Goal: Information Seeking & Learning: Learn about a topic

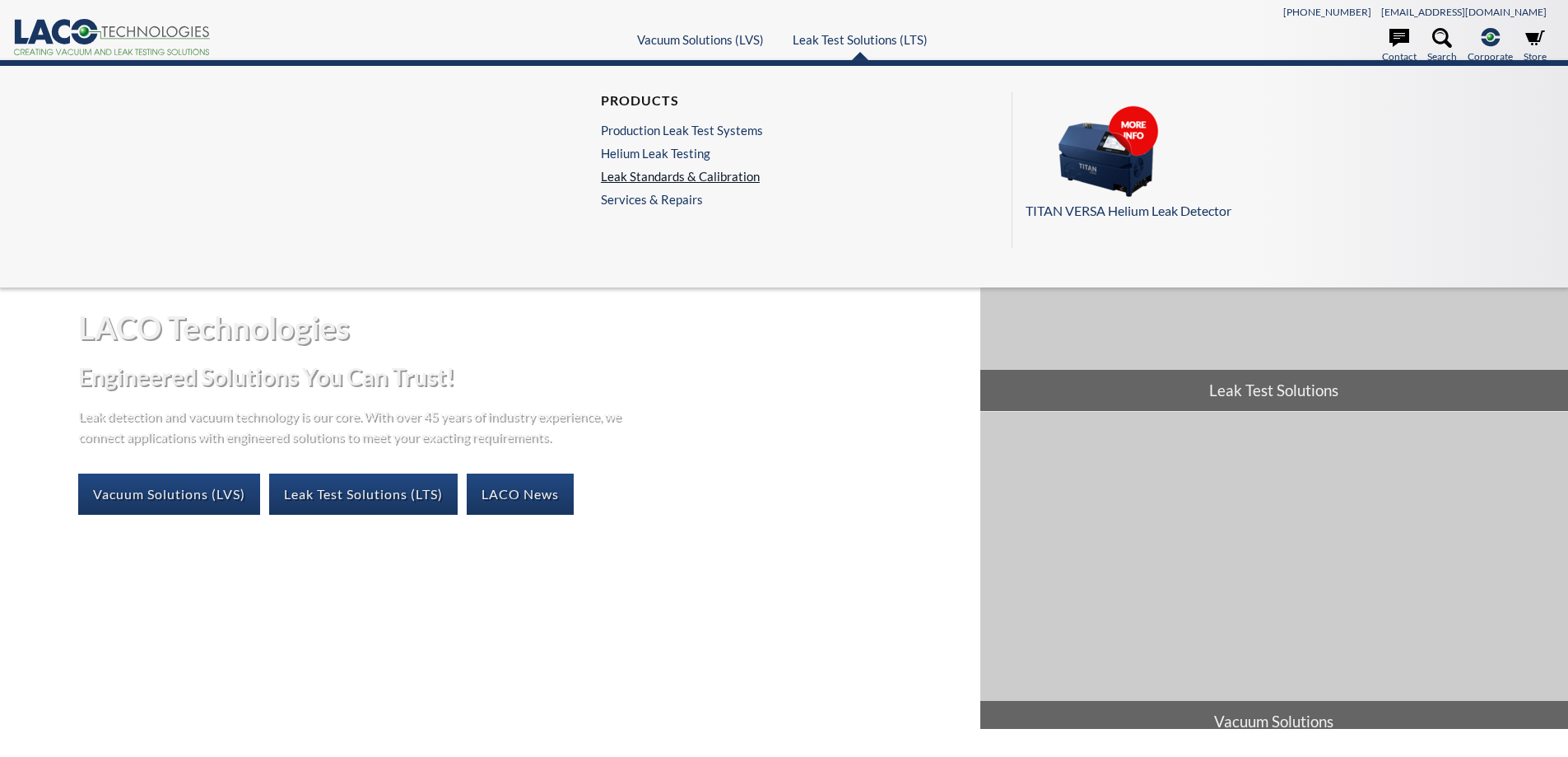
click at [678, 176] on link "Leak Standards & Calibration" at bounding box center [682, 176] width 162 height 15
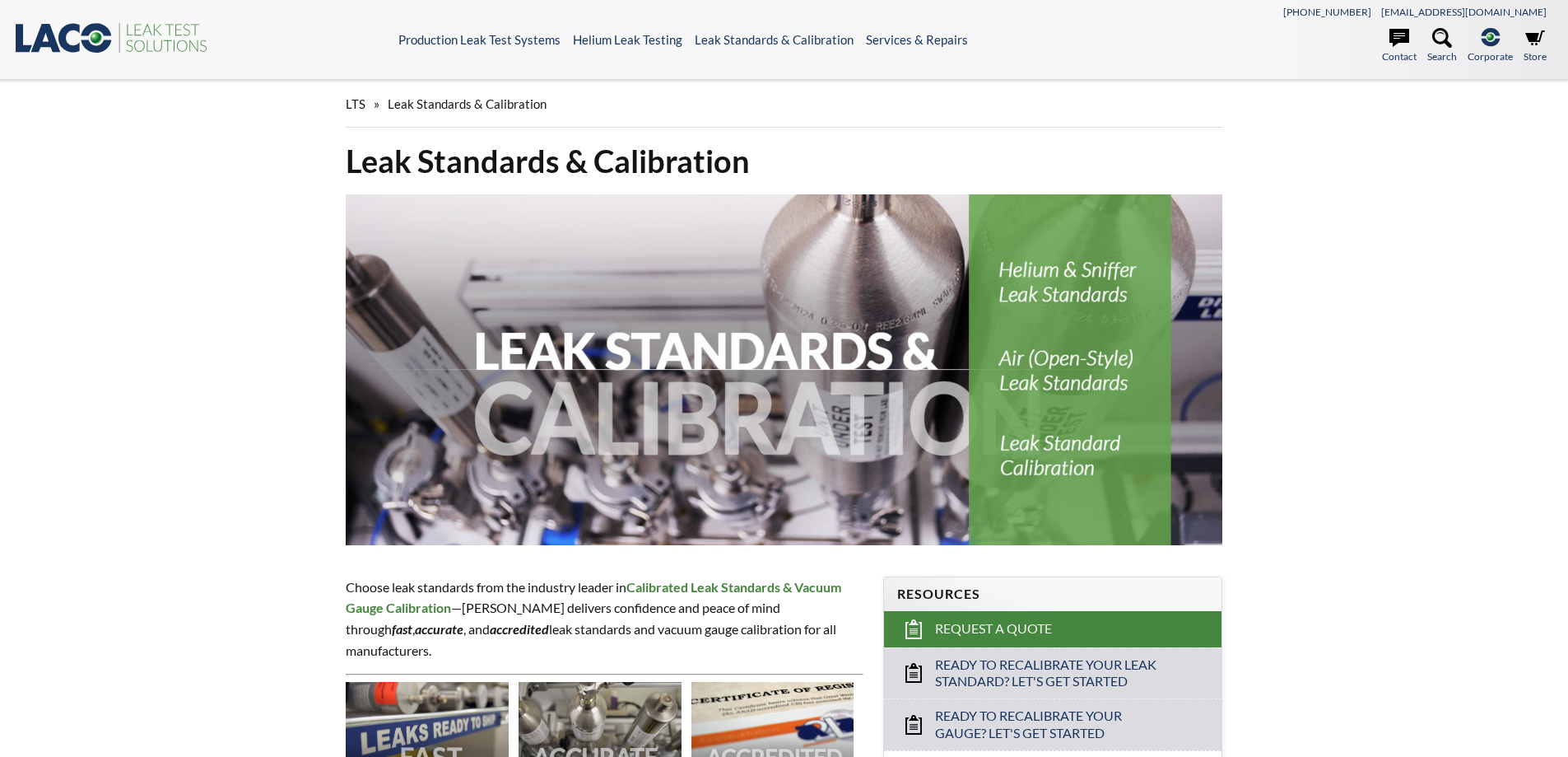
select select "Language Translate Widget"
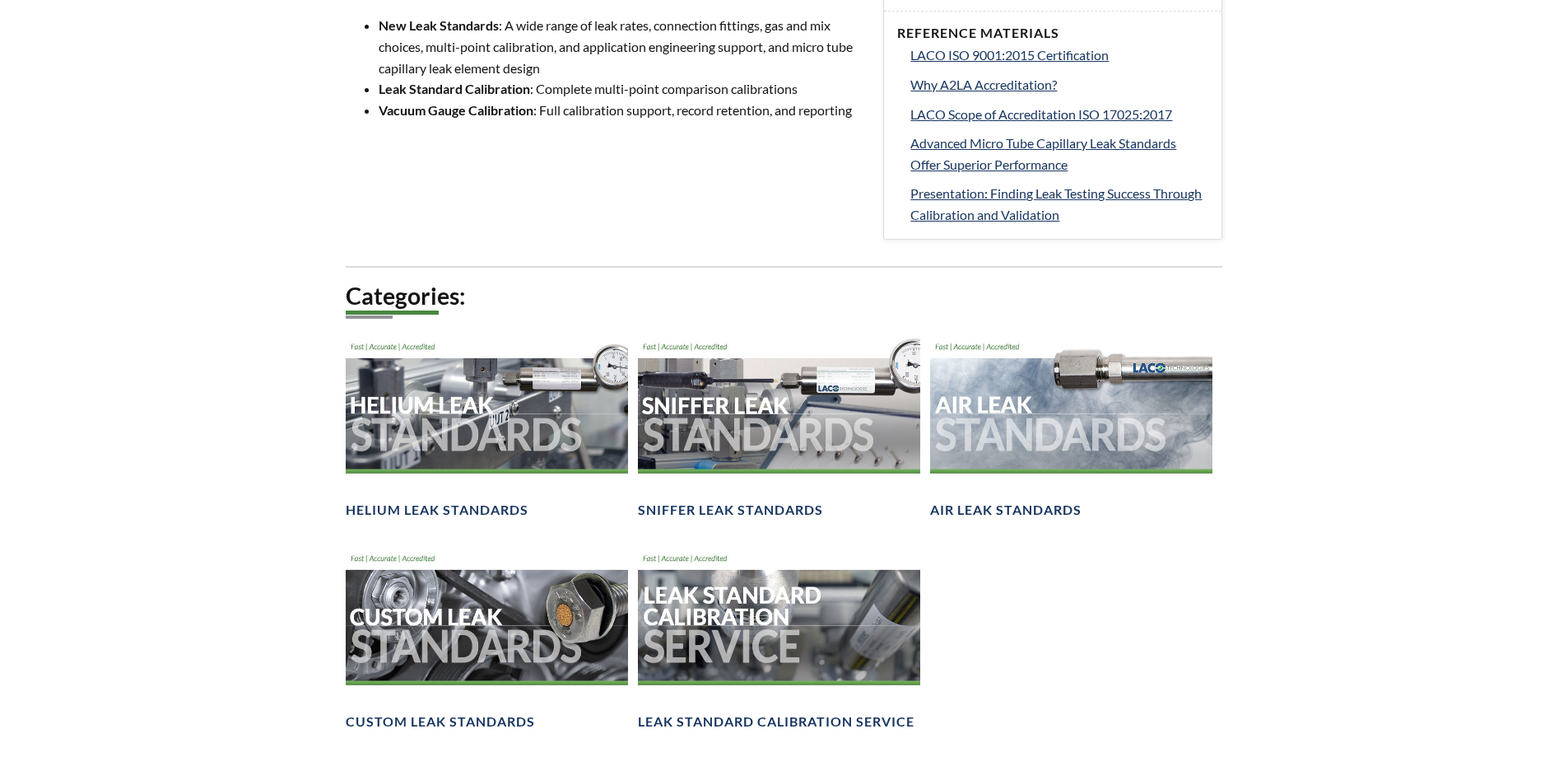
scroll to position [905, 0]
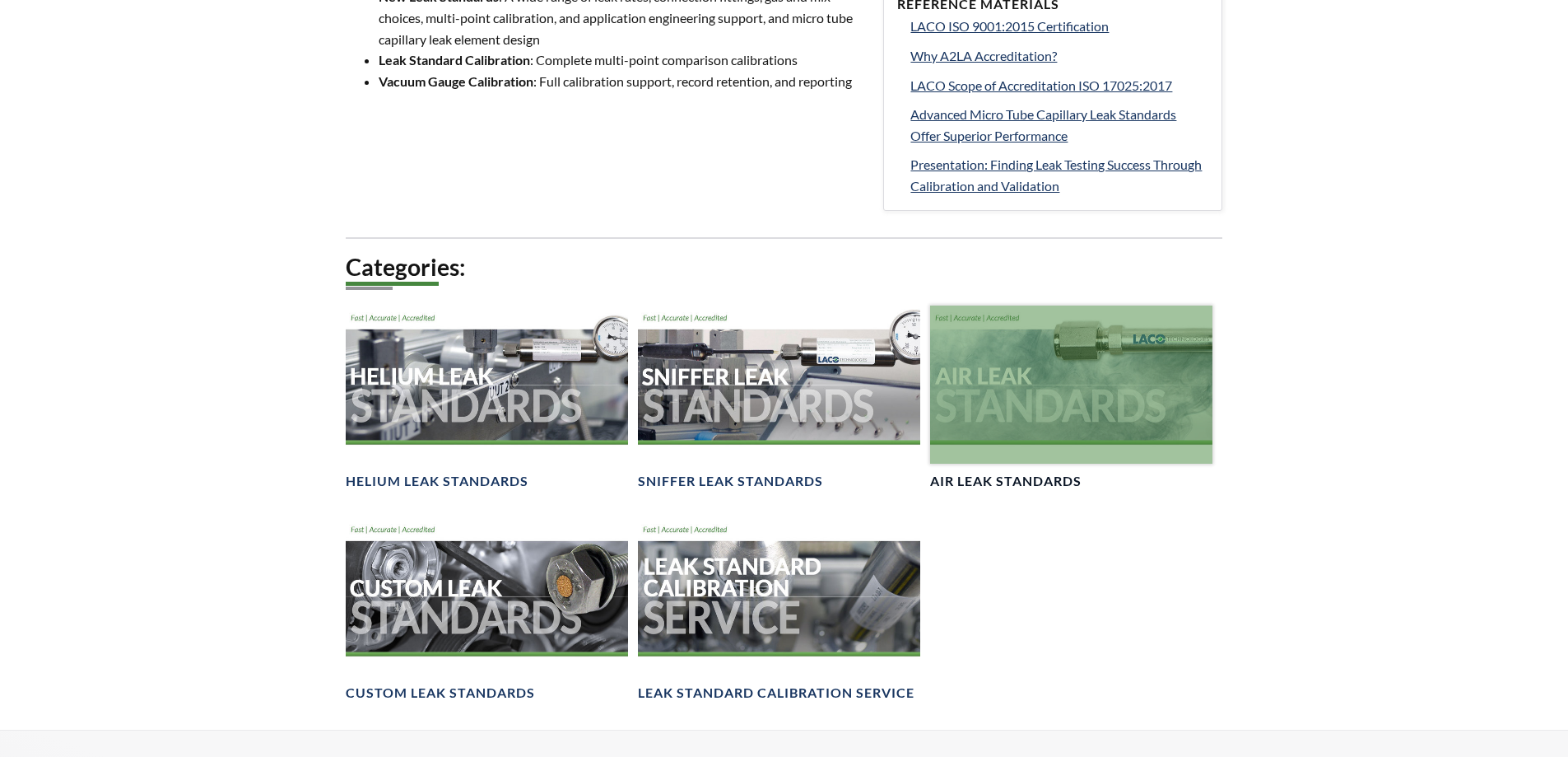
click at [1084, 389] on div at bounding box center [1071, 385] width 283 height 159
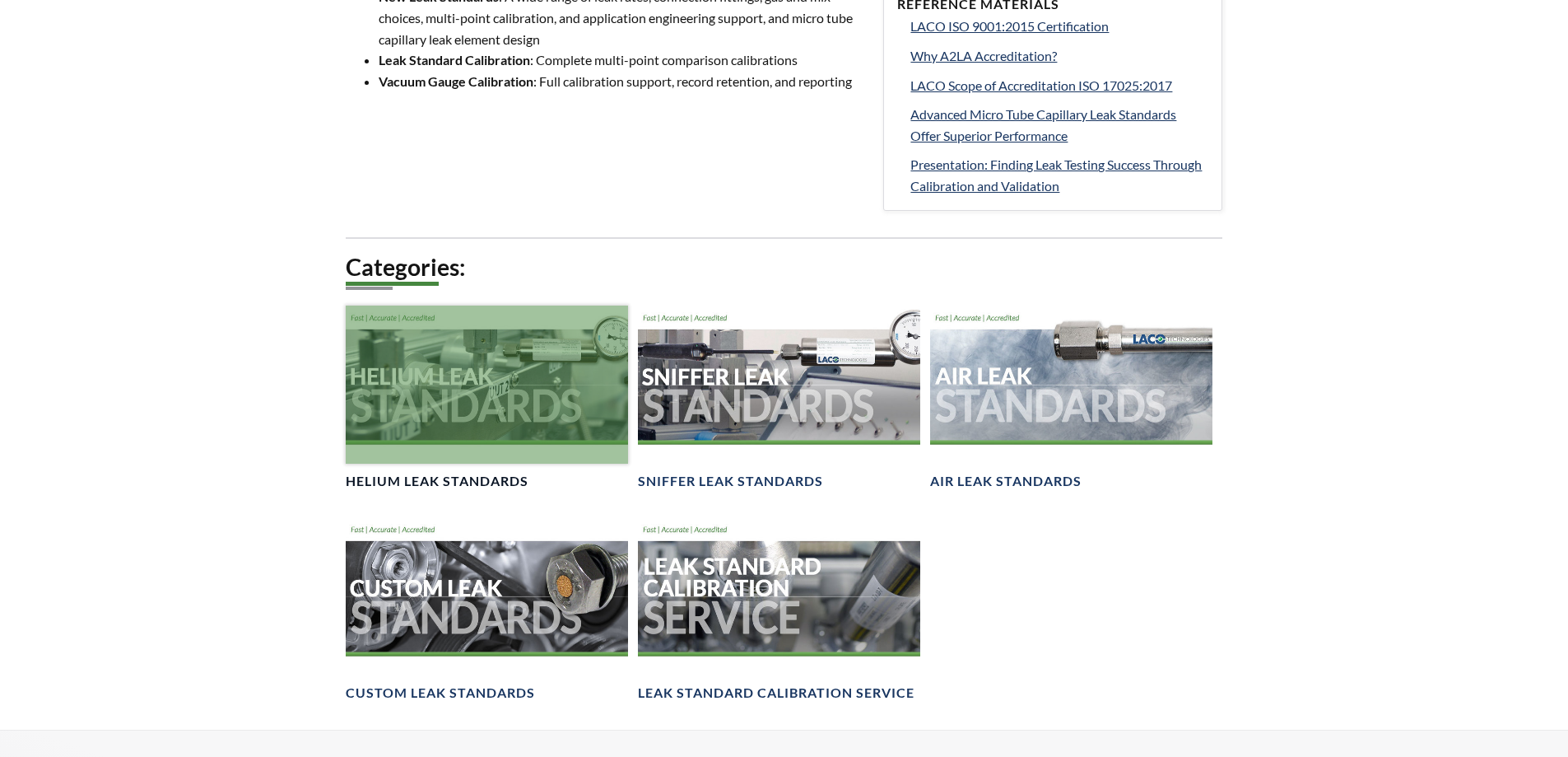
click at [519, 390] on div at bounding box center [487, 385] width 283 height 159
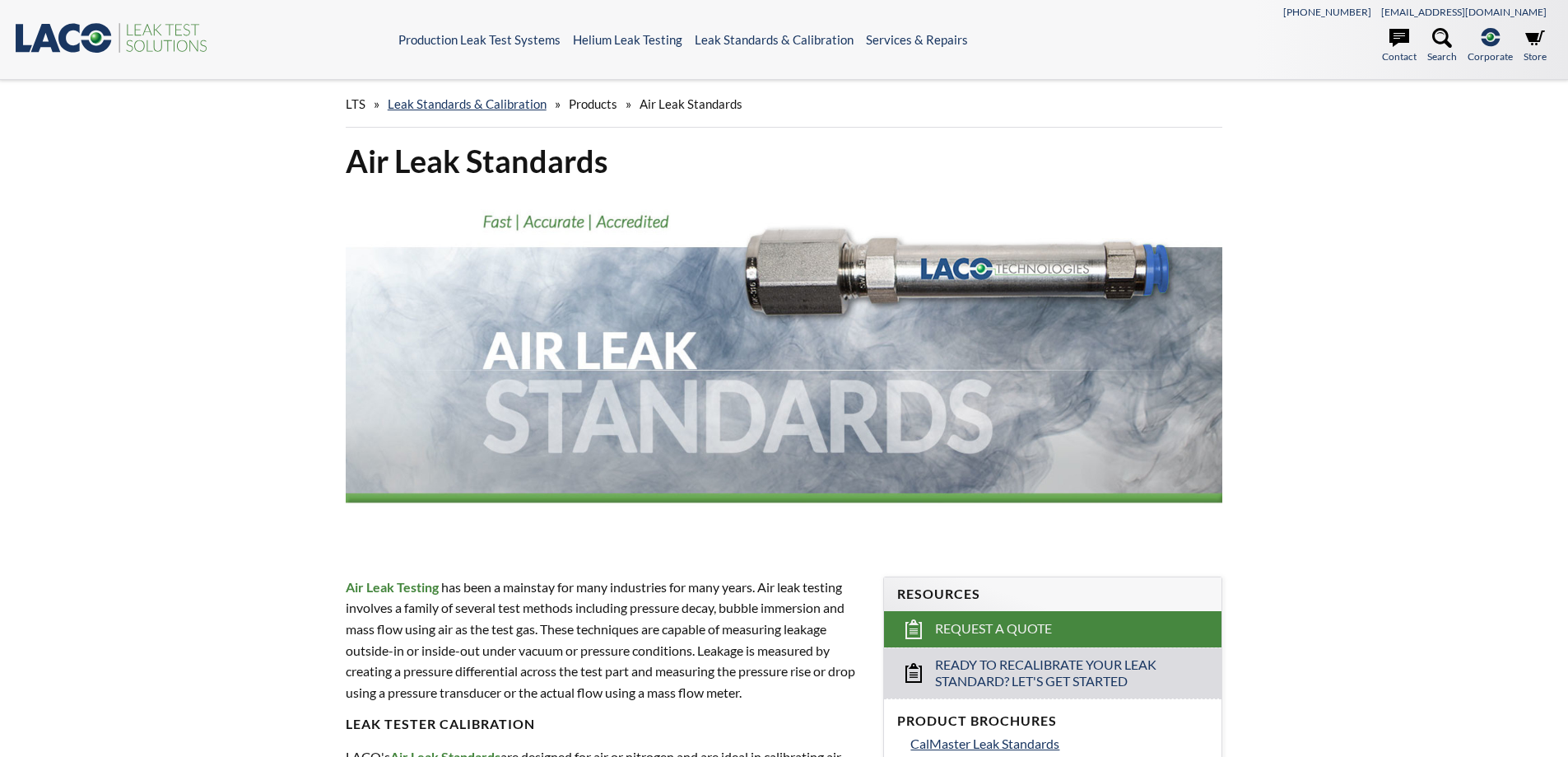
select select "Language Translate Widget"
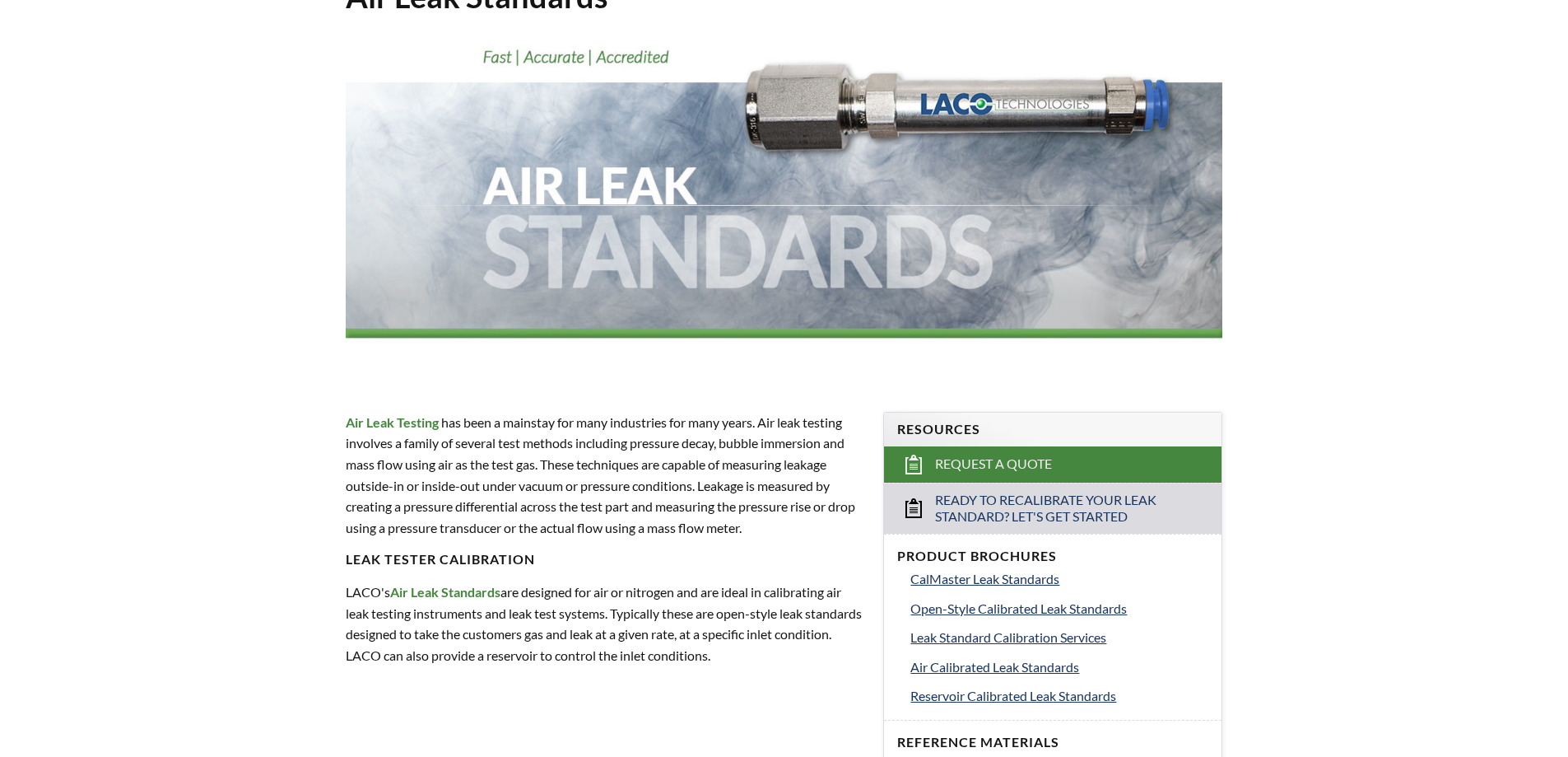
scroll to position [82, 0]
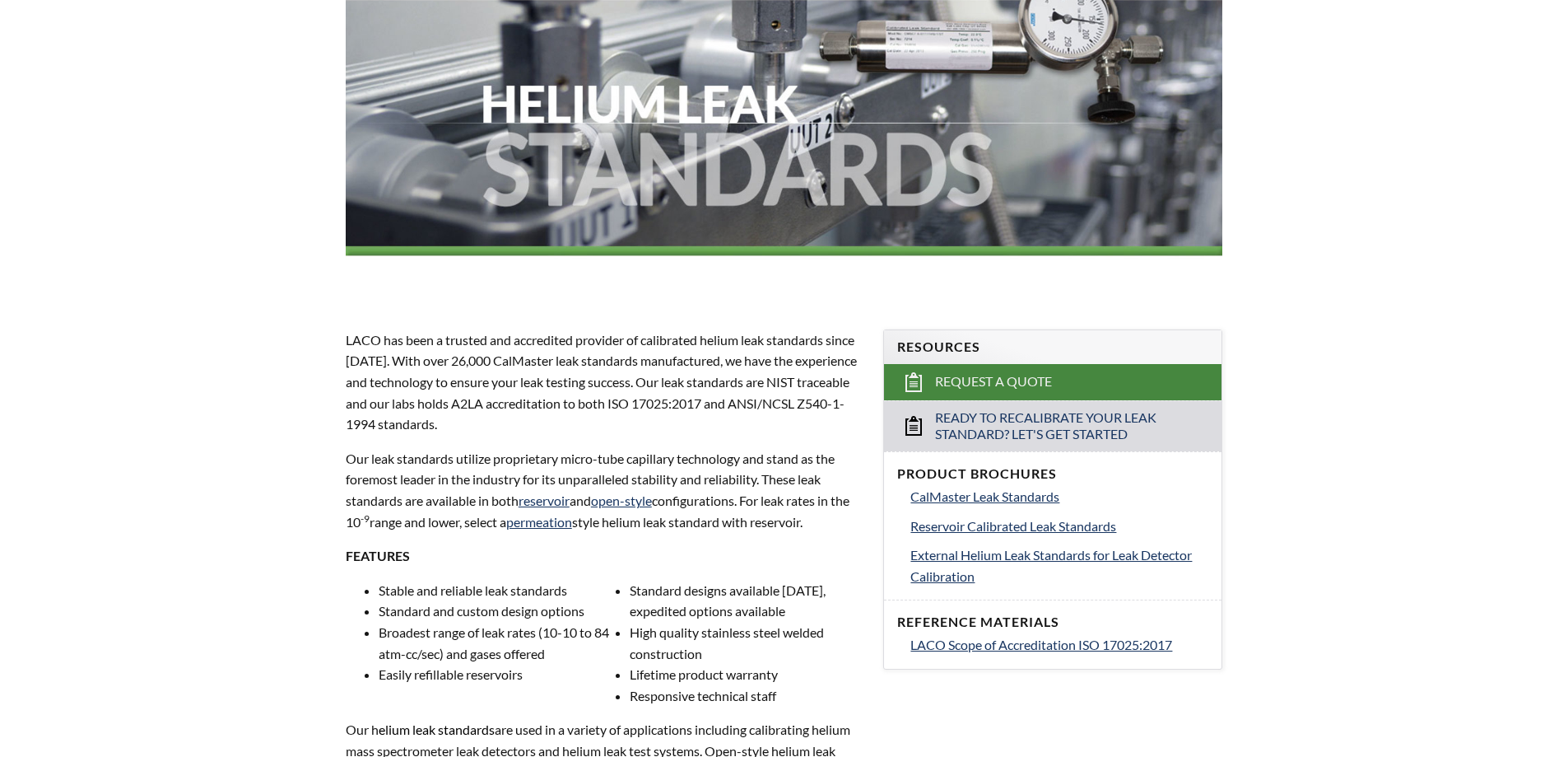
select select "Language Translate Widget"
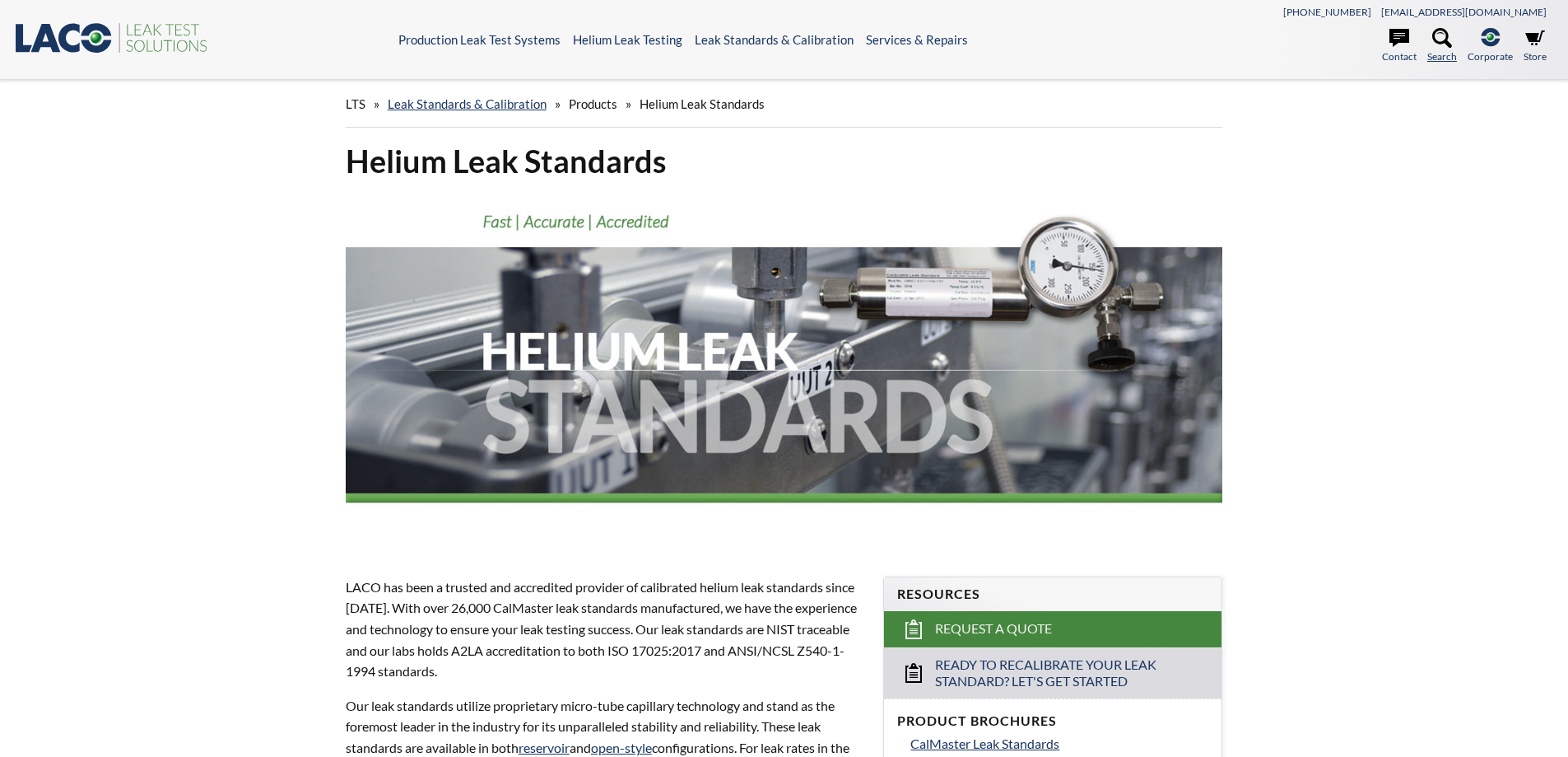
click at [1430, 31] on link "Search" at bounding box center [1442, 46] width 29 height 36
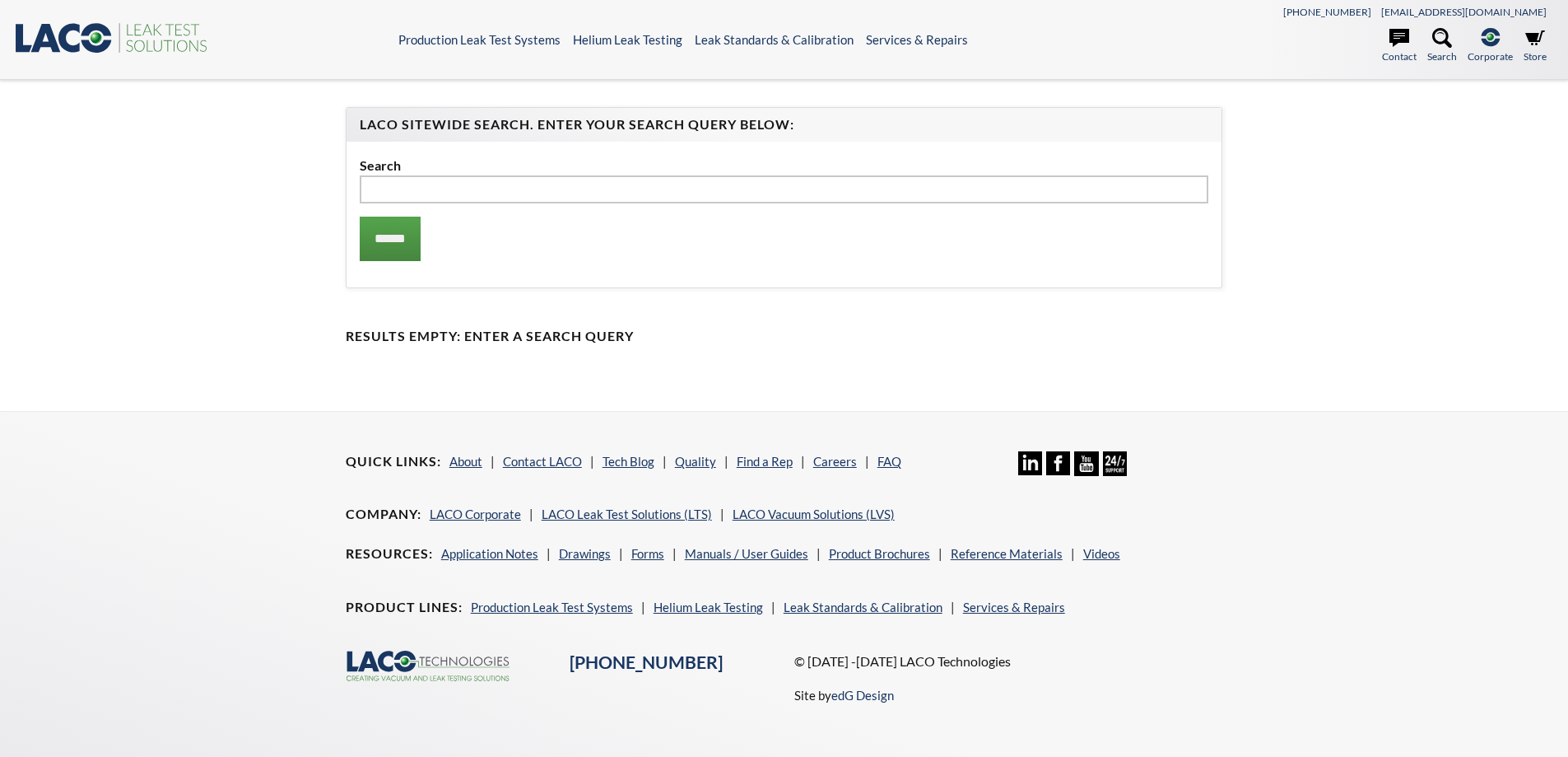
select select "Language Translate Widget"
type input "*******"
click at [375, 239] on input "******" at bounding box center [390, 239] width 61 height 45
select select "Language Translate Widget"
click at [415, 254] on input "******" at bounding box center [390, 239] width 61 height 45
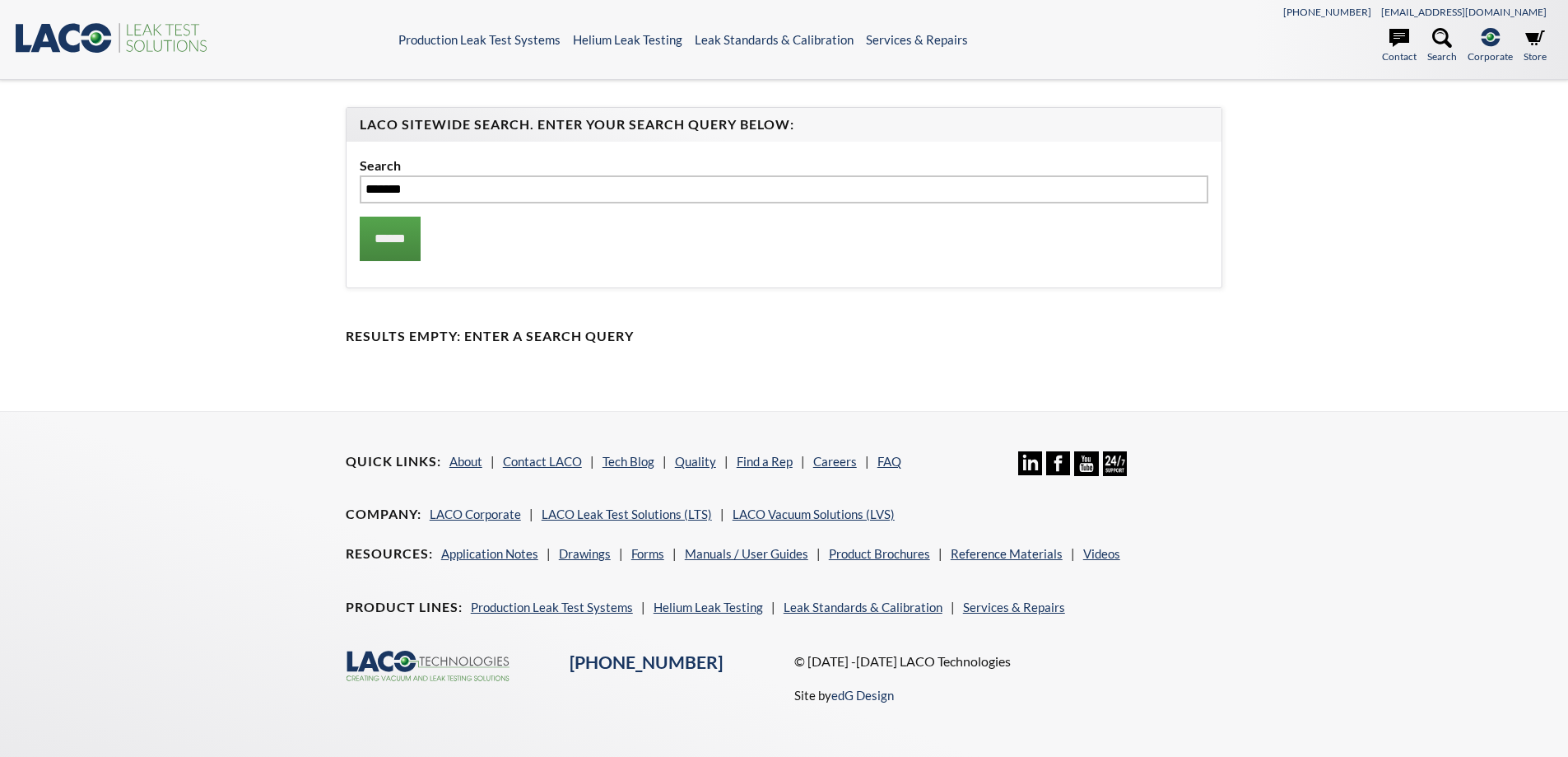
drag, startPoint x: 0, startPoint y: 0, endPoint x: 433, endPoint y: 188, distance: 472.1
click at [433, 188] on input "*******" at bounding box center [784, 189] width 849 height 28
select select "Language Translate Widget"
type input "*****"
click at [359, 216] on input "******" at bounding box center [390, 239] width 61 height 45
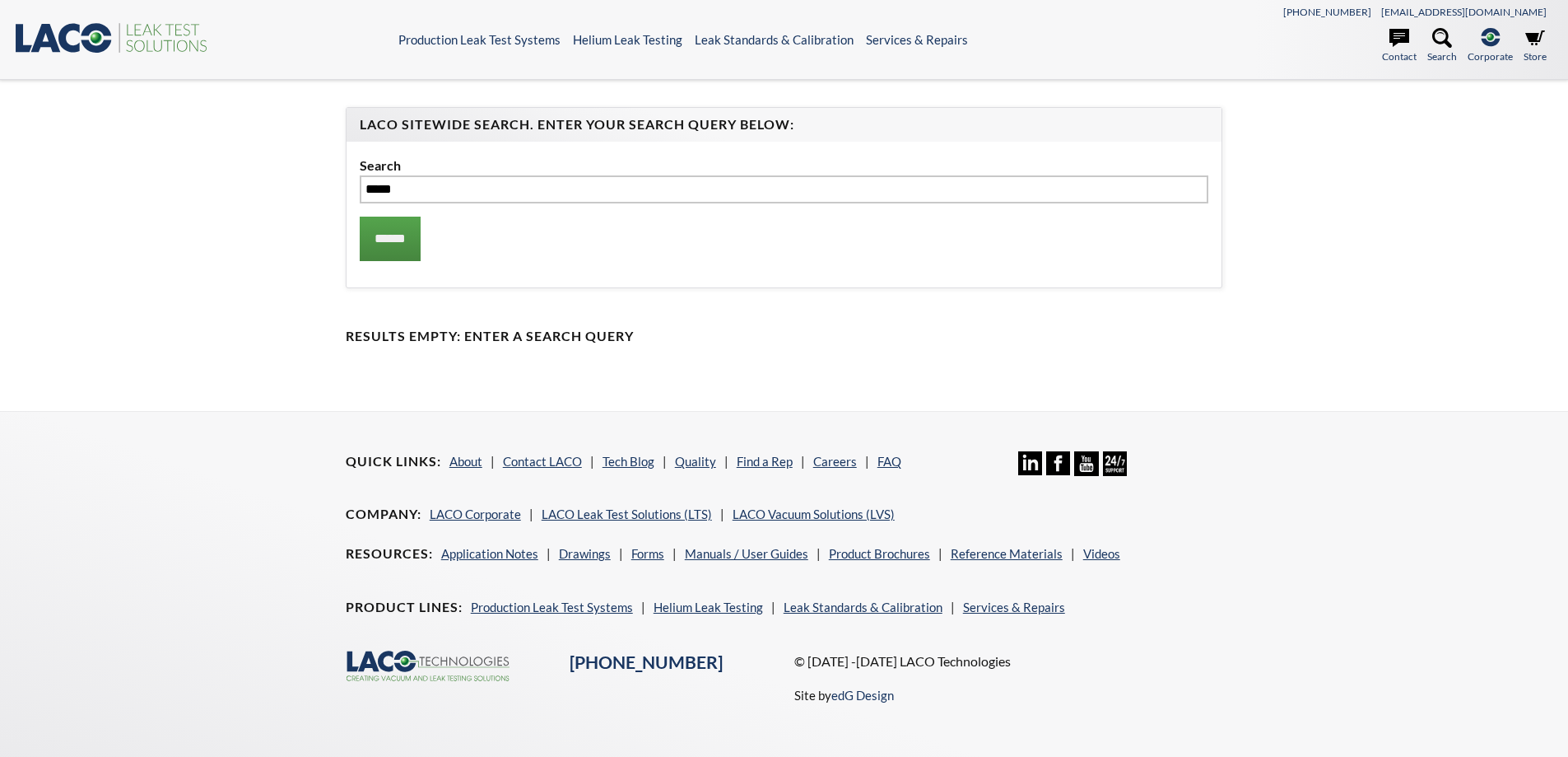
click at [359, 216] on input "******" at bounding box center [390, 239] width 61 height 45
select select "Language Translate Widget"
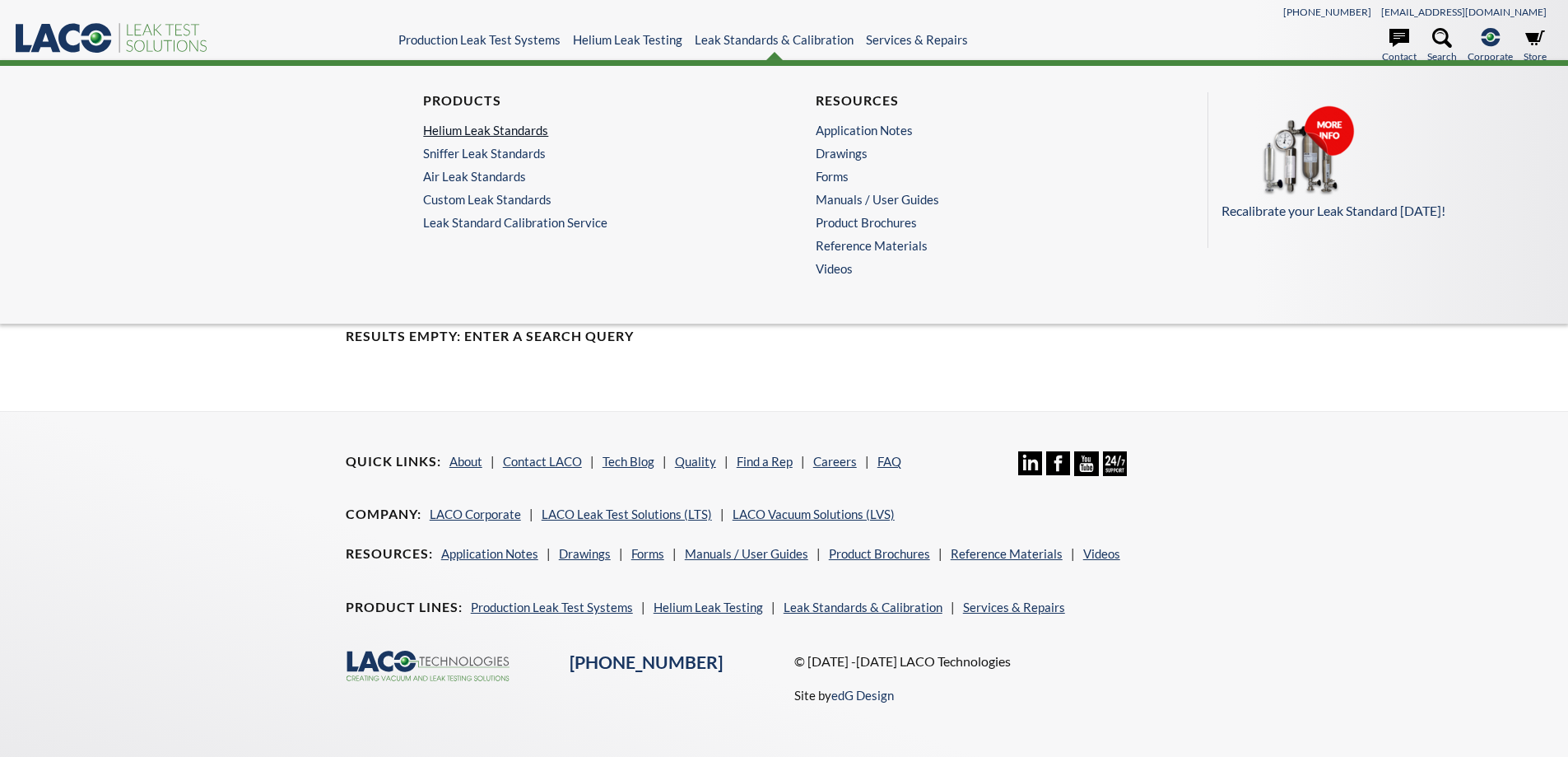
click at [506, 127] on link "Helium Leak Standards" at bounding box center [584, 129] width 321 height 15
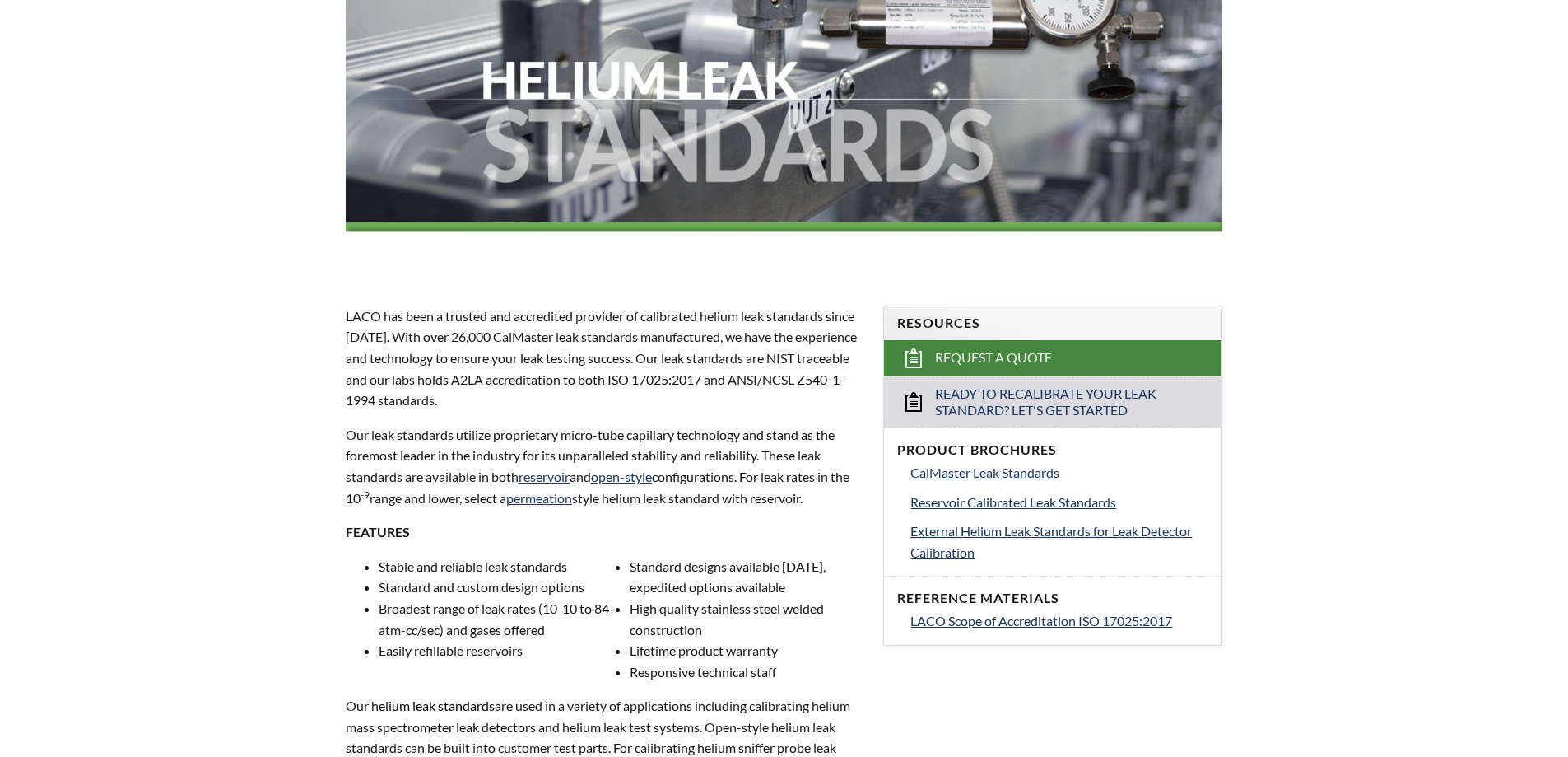
scroll to position [329, 0]
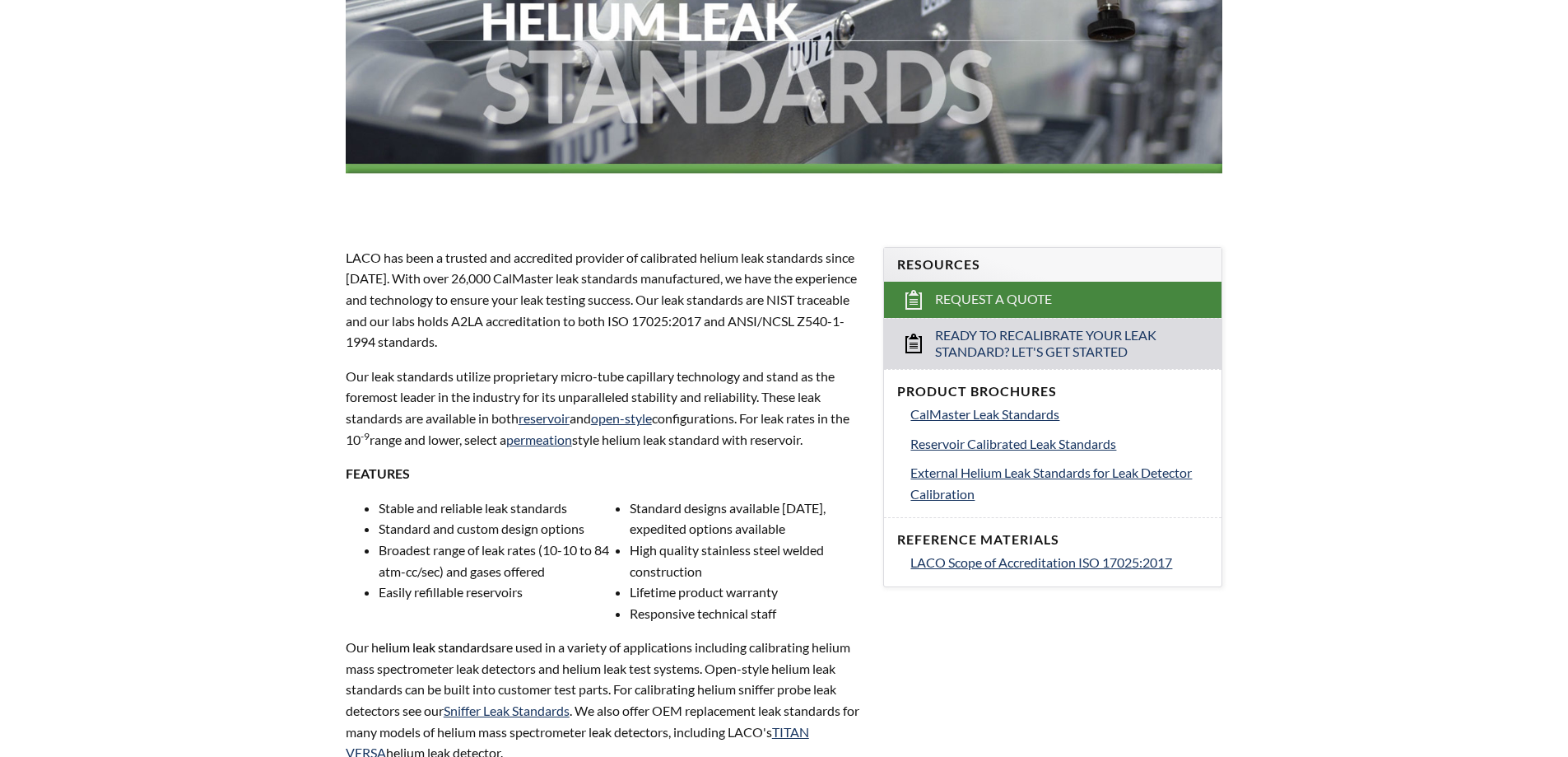
select select "Language Translate Widget"
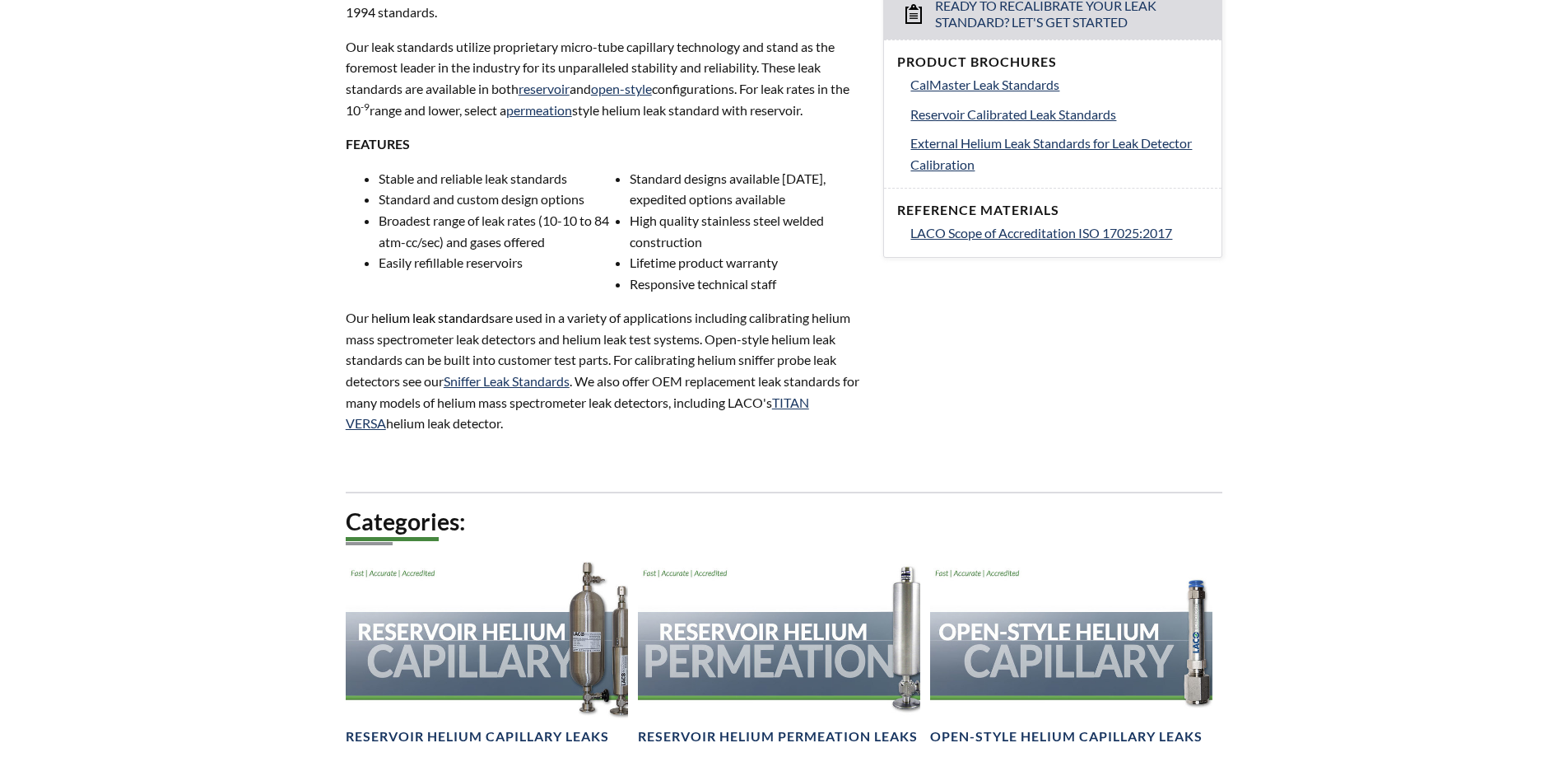
scroll to position [741, 0]
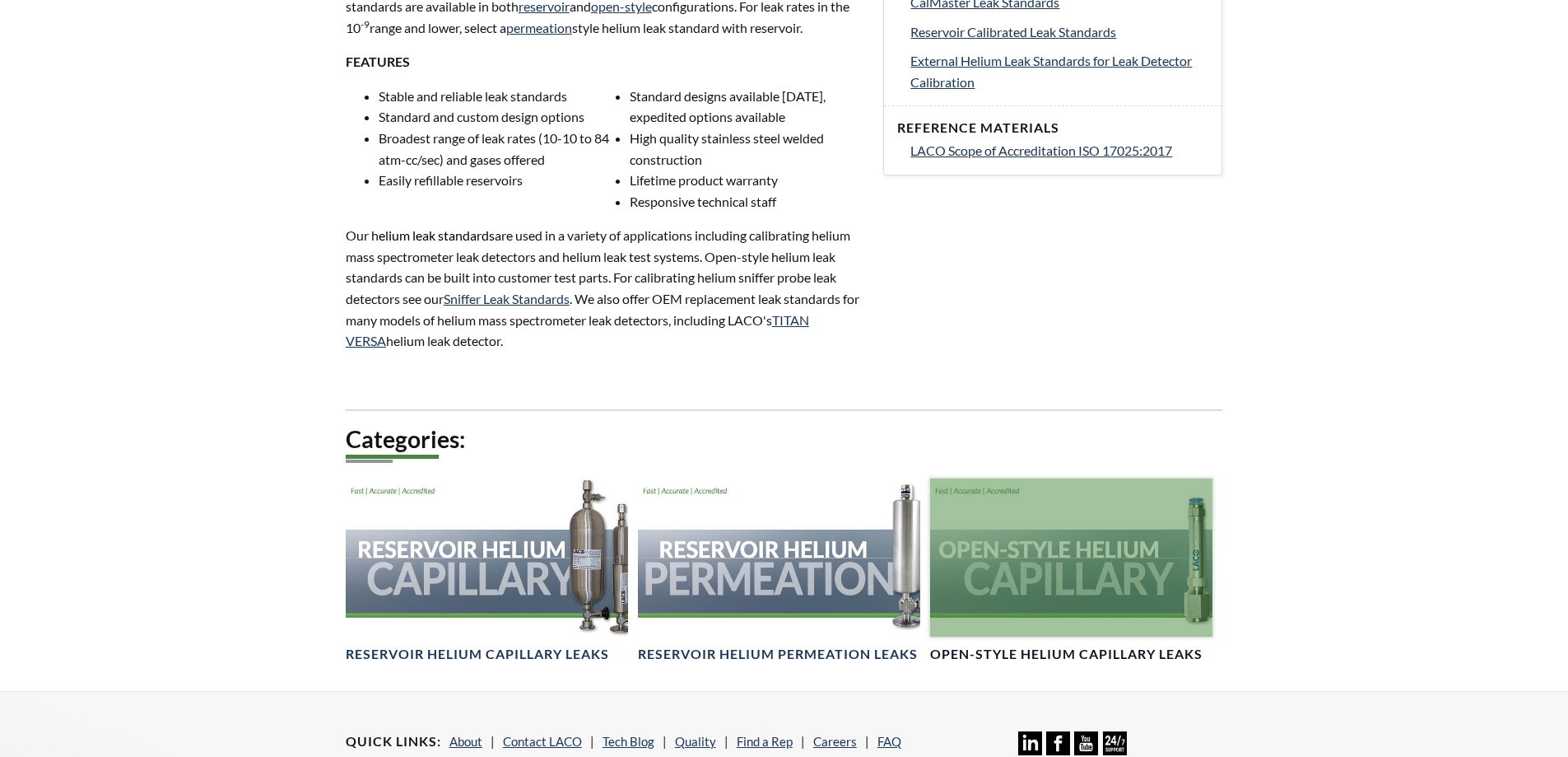
click at [1021, 555] on div at bounding box center [1071, 558] width 283 height 159
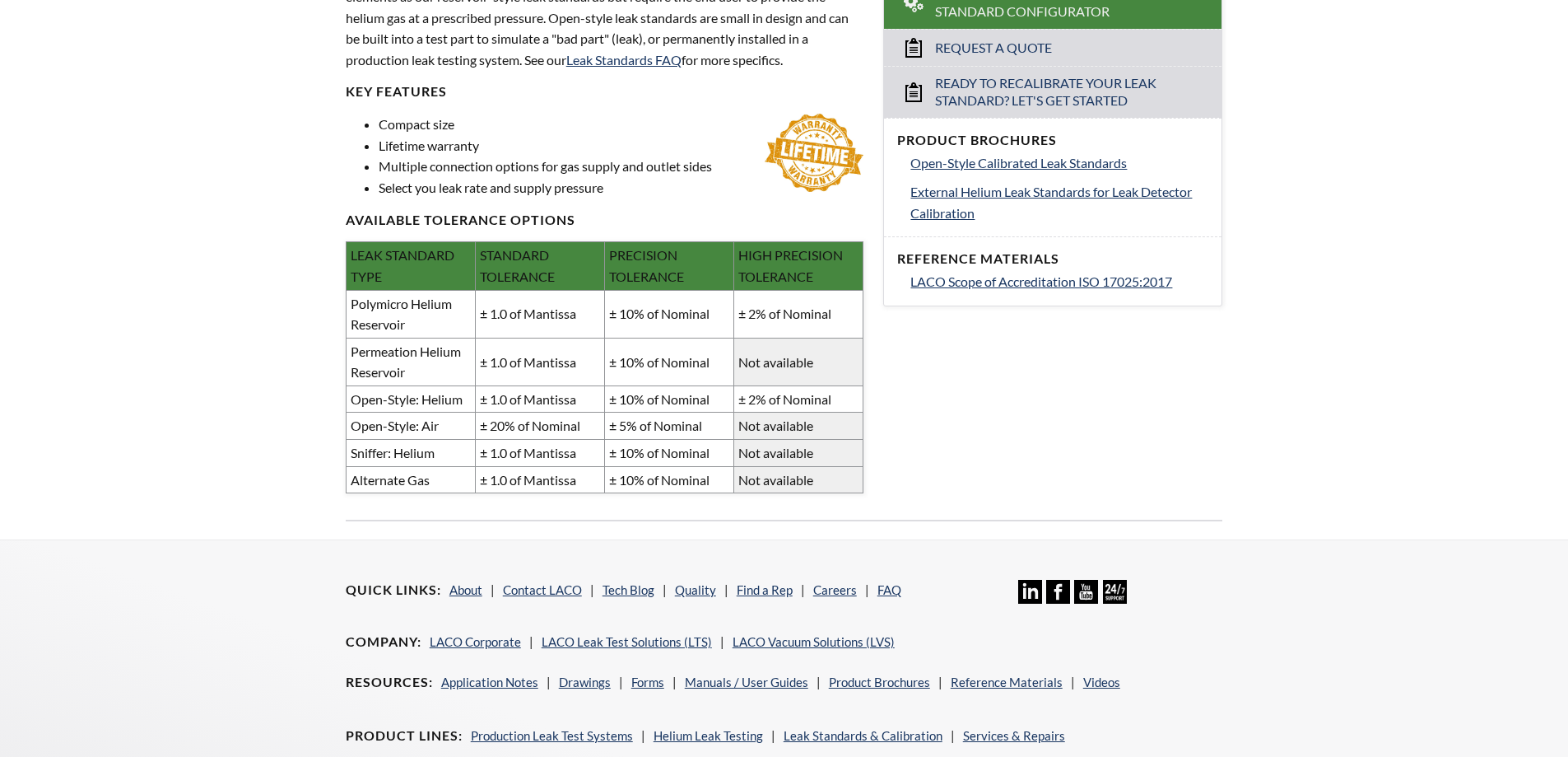
scroll to position [631, 0]
click at [1084, 159] on span "Open-Style Calibrated Leak Standards" at bounding box center [1018, 163] width 216 height 16
click at [1032, 161] on span "Open-Style Calibrated Leak Standards" at bounding box center [1018, 163] width 216 height 16
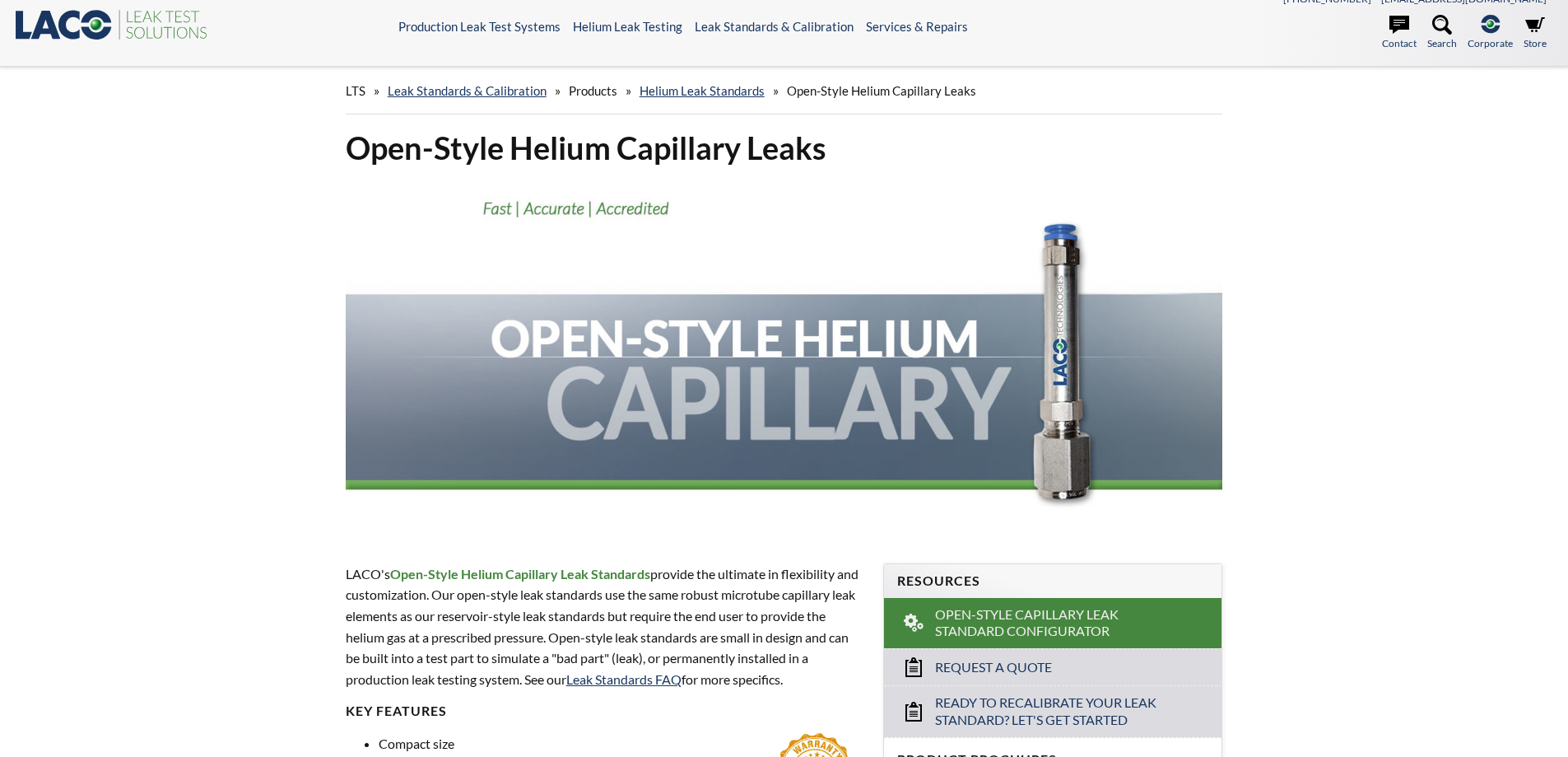
scroll to position [0, 0]
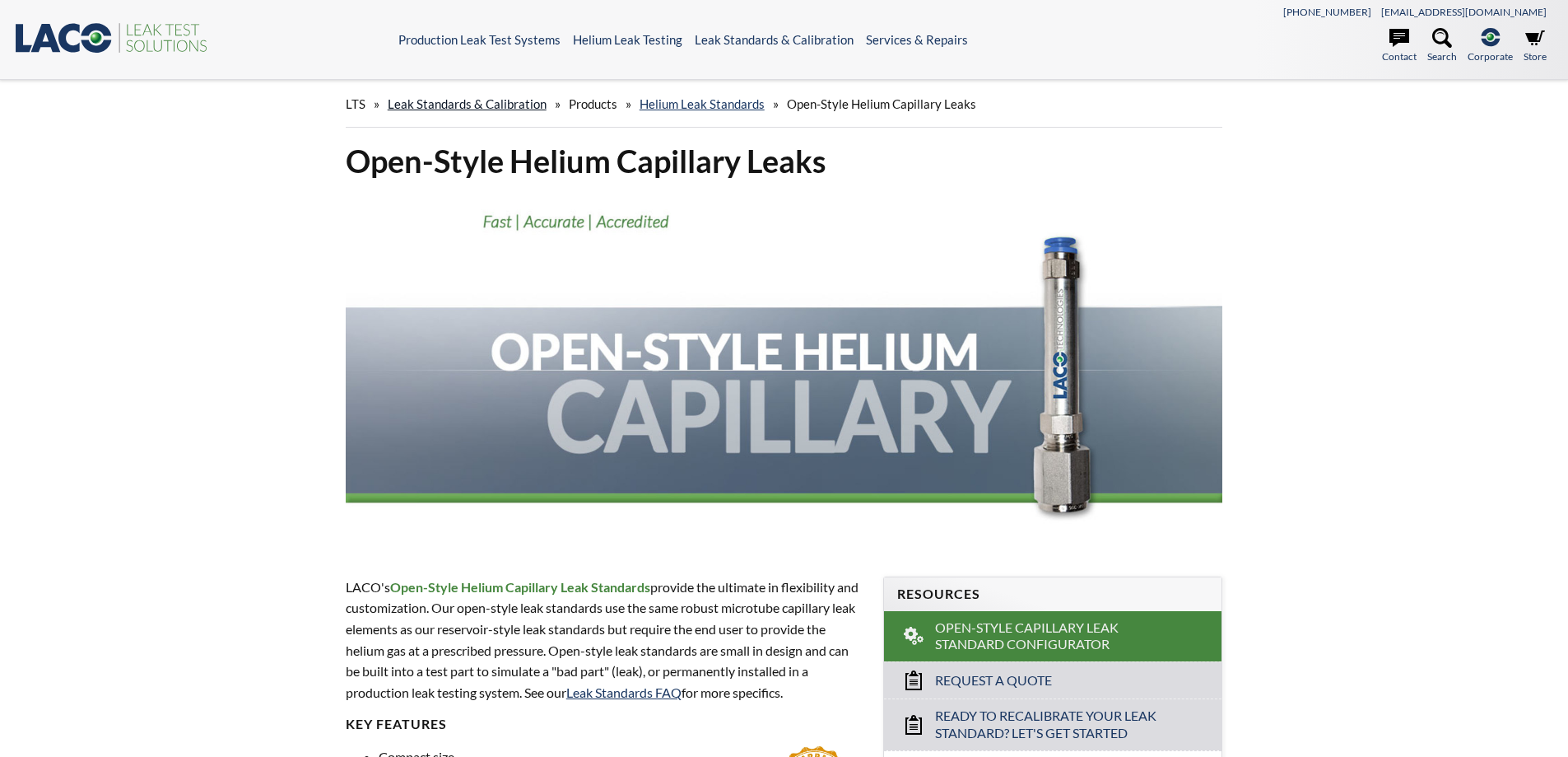
click at [406, 102] on link "Leak Standards & Calibration" at bounding box center [467, 103] width 159 height 15
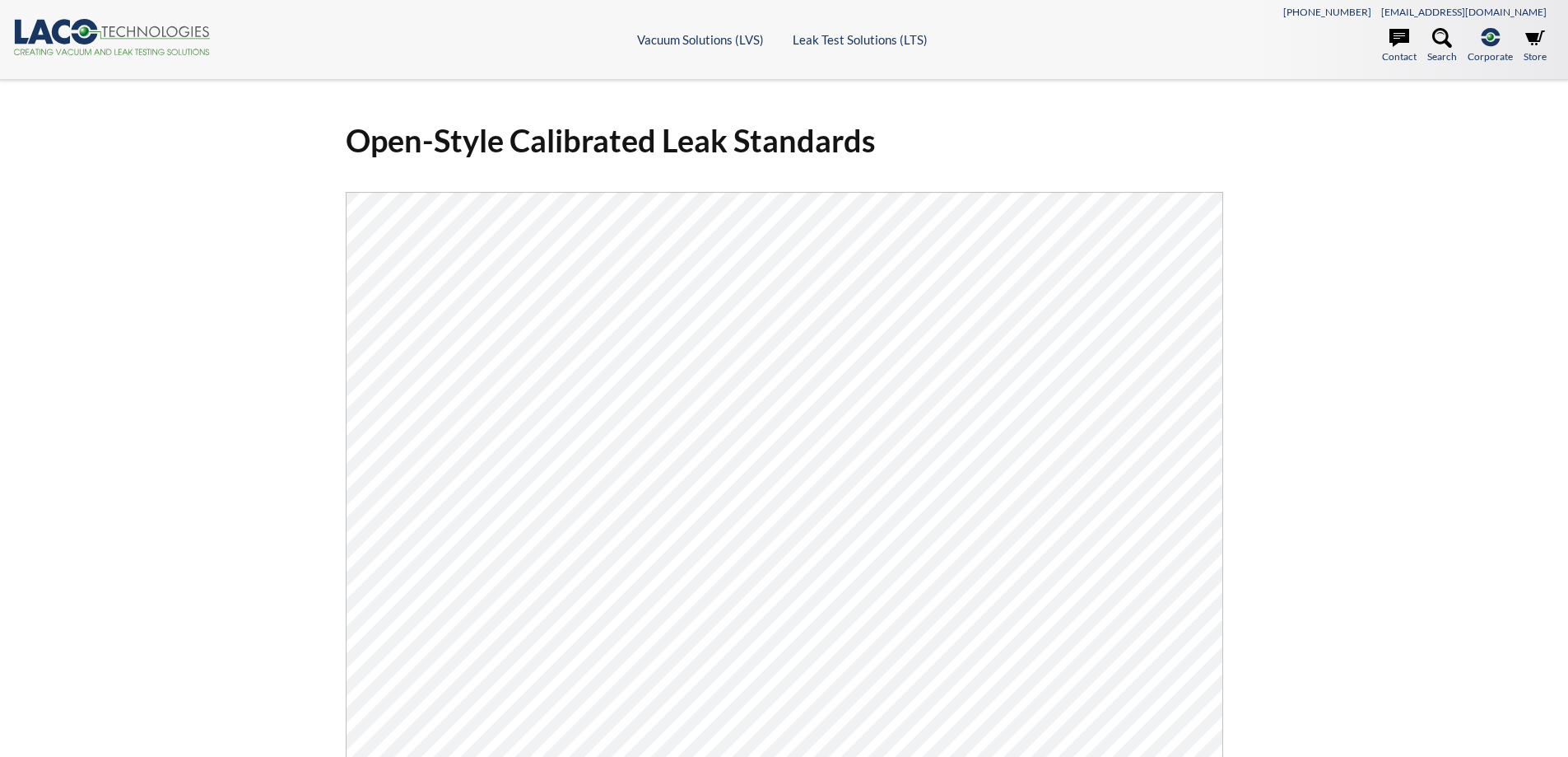
select select "Language Translate Widget"
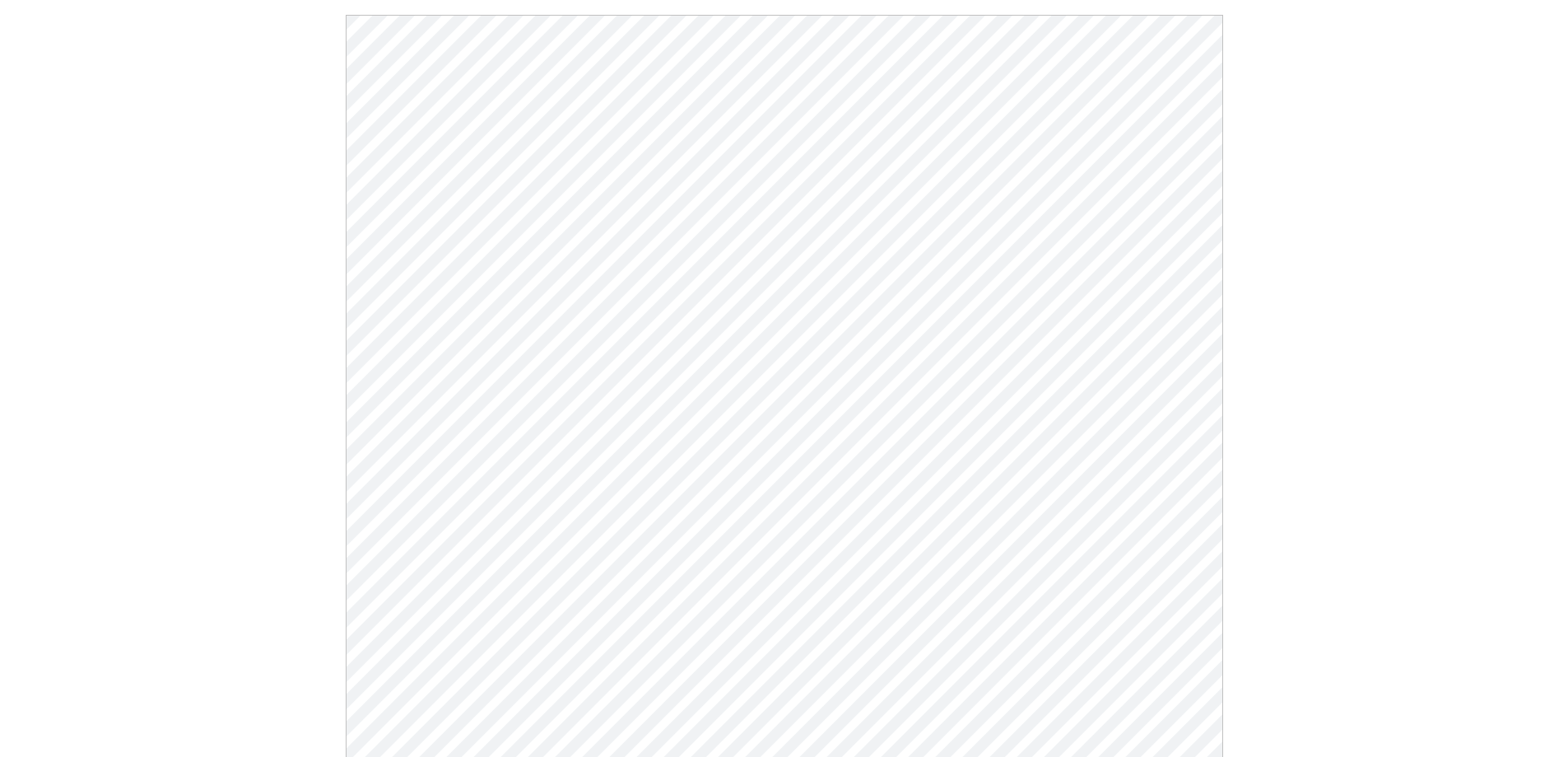
scroll to position [82, 0]
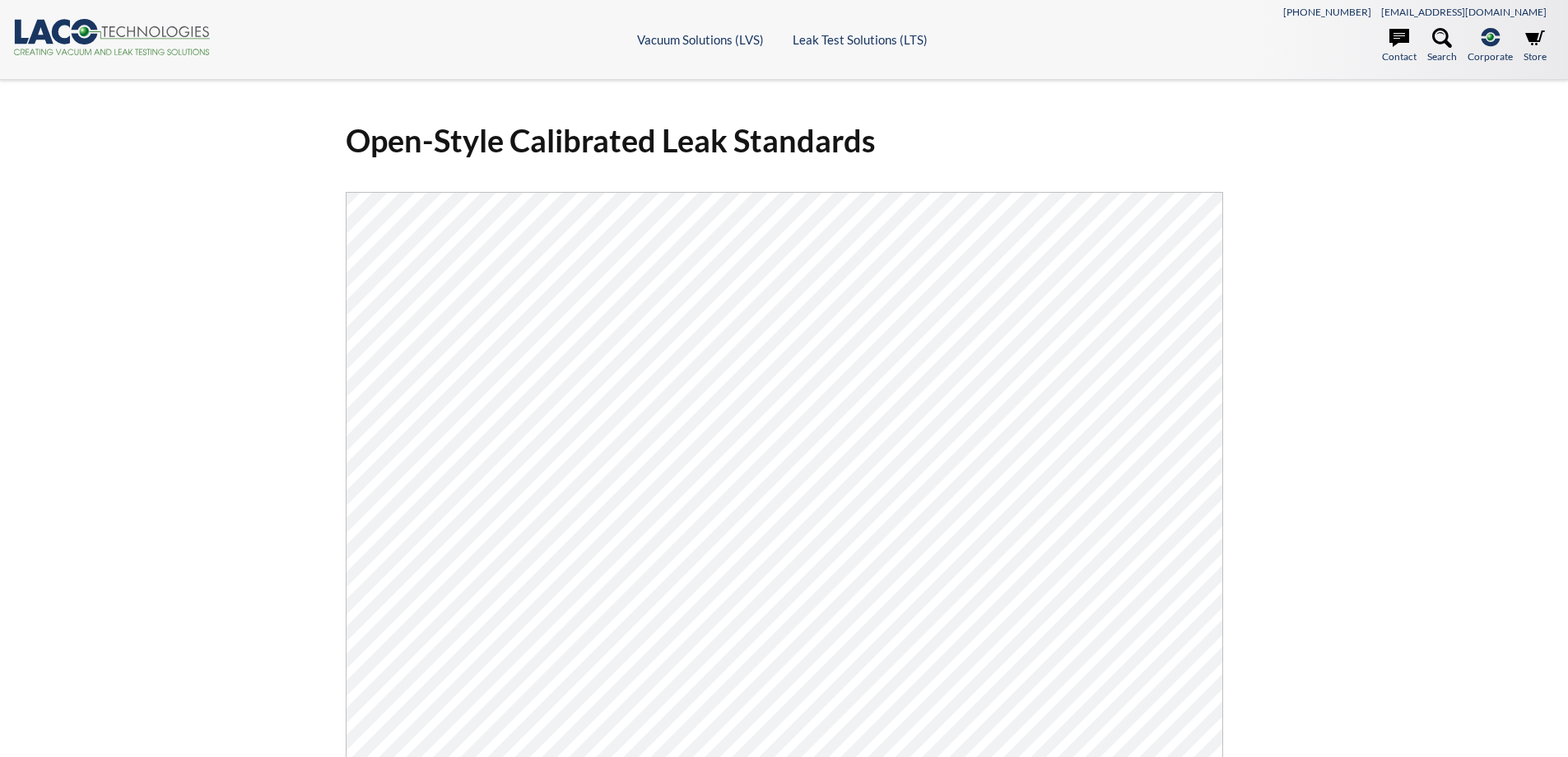
select select "Language Translate Widget"
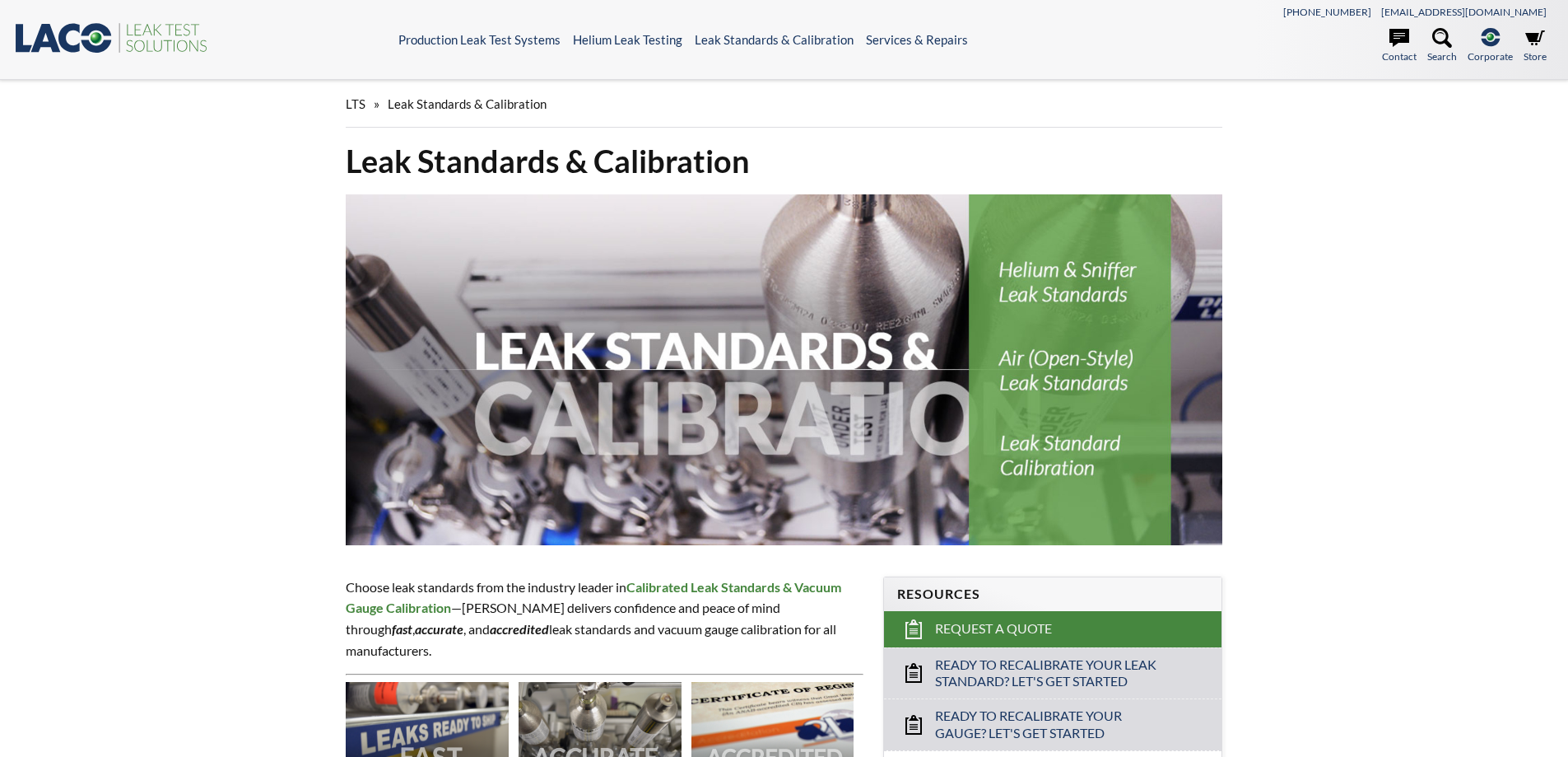
select select "Language Translate Widget"
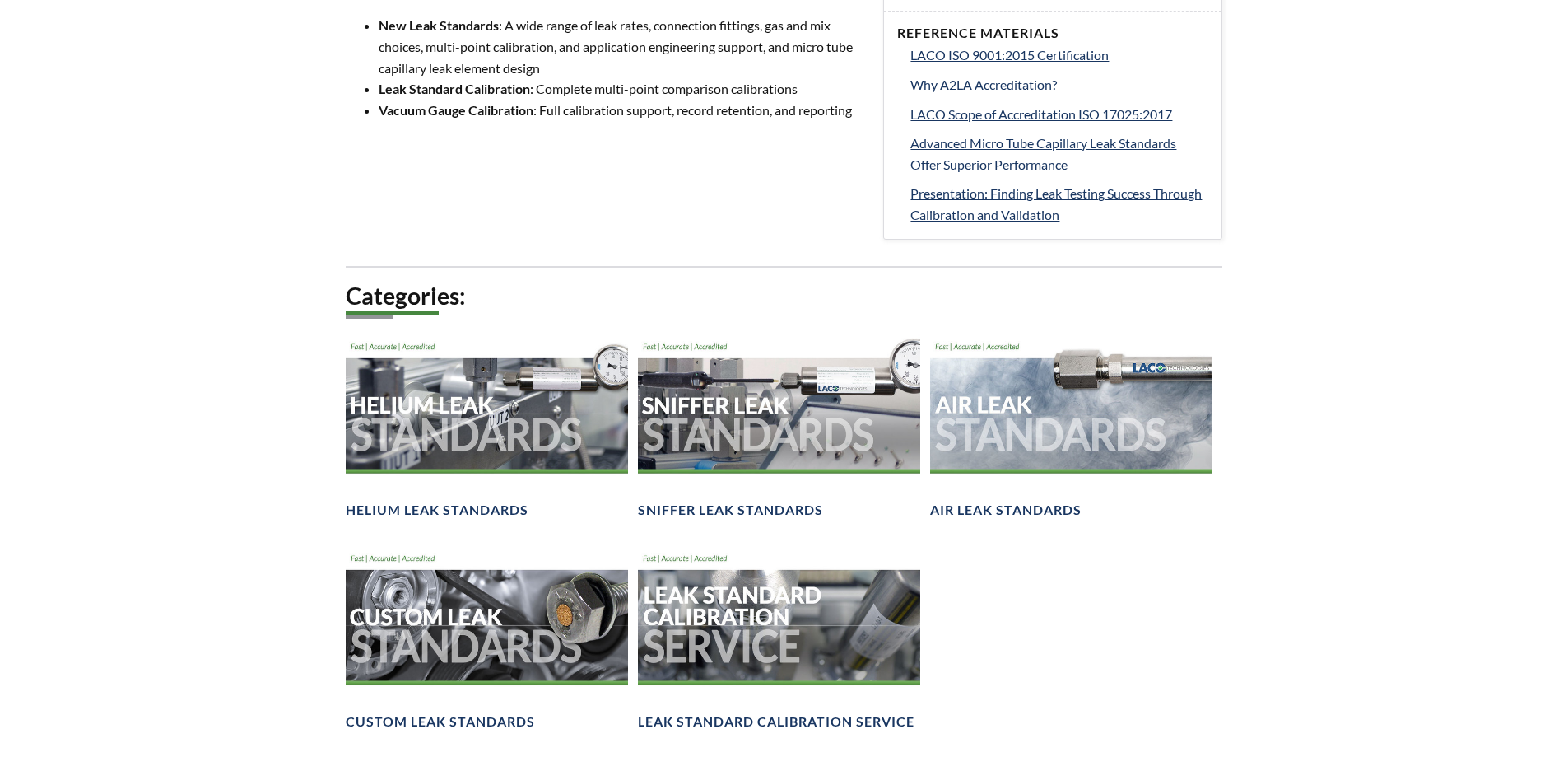
scroll to position [905, 0]
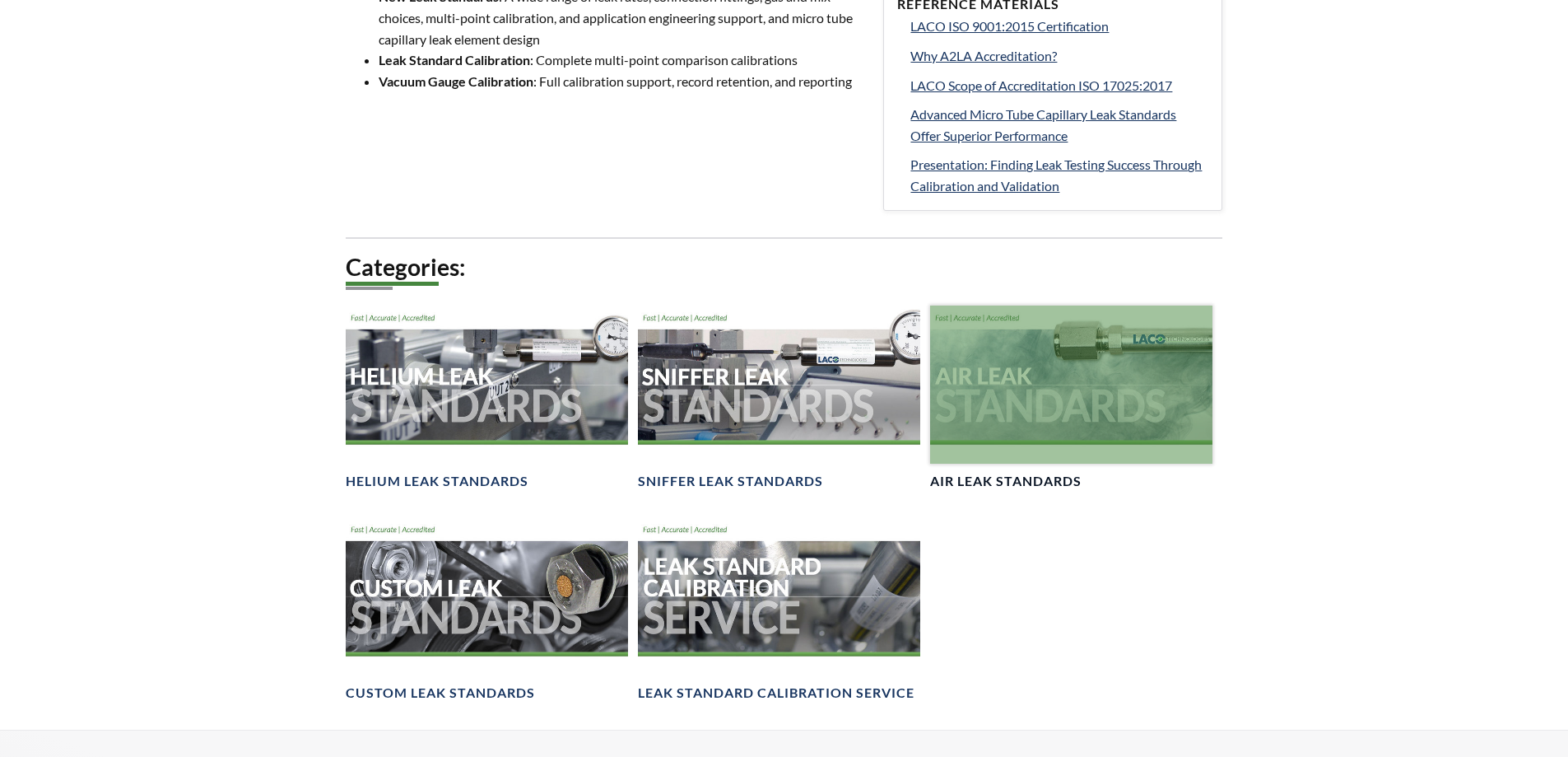
click at [1003, 417] on div at bounding box center [1071, 385] width 283 height 159
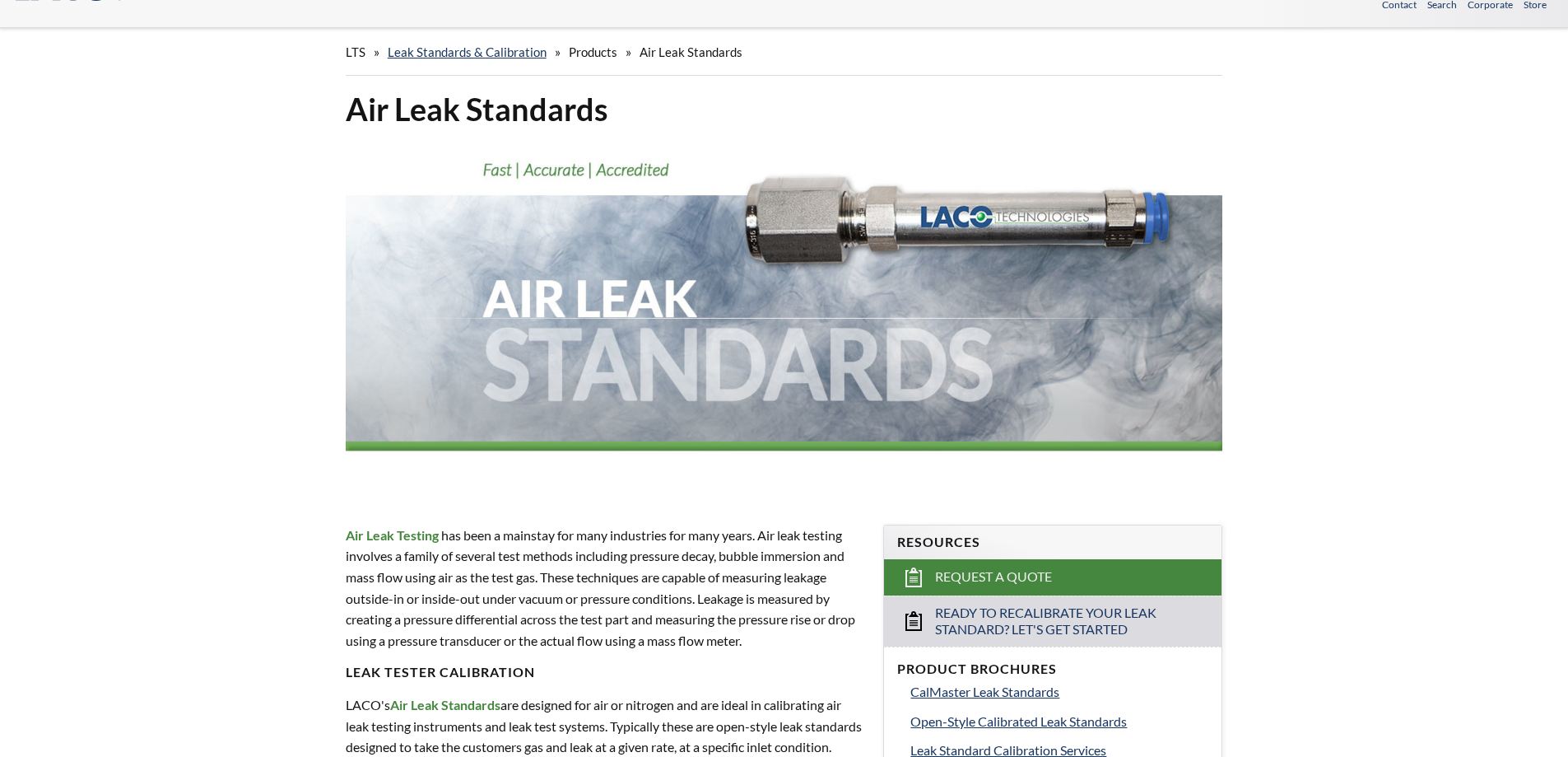
select select "Language Translate Widget"
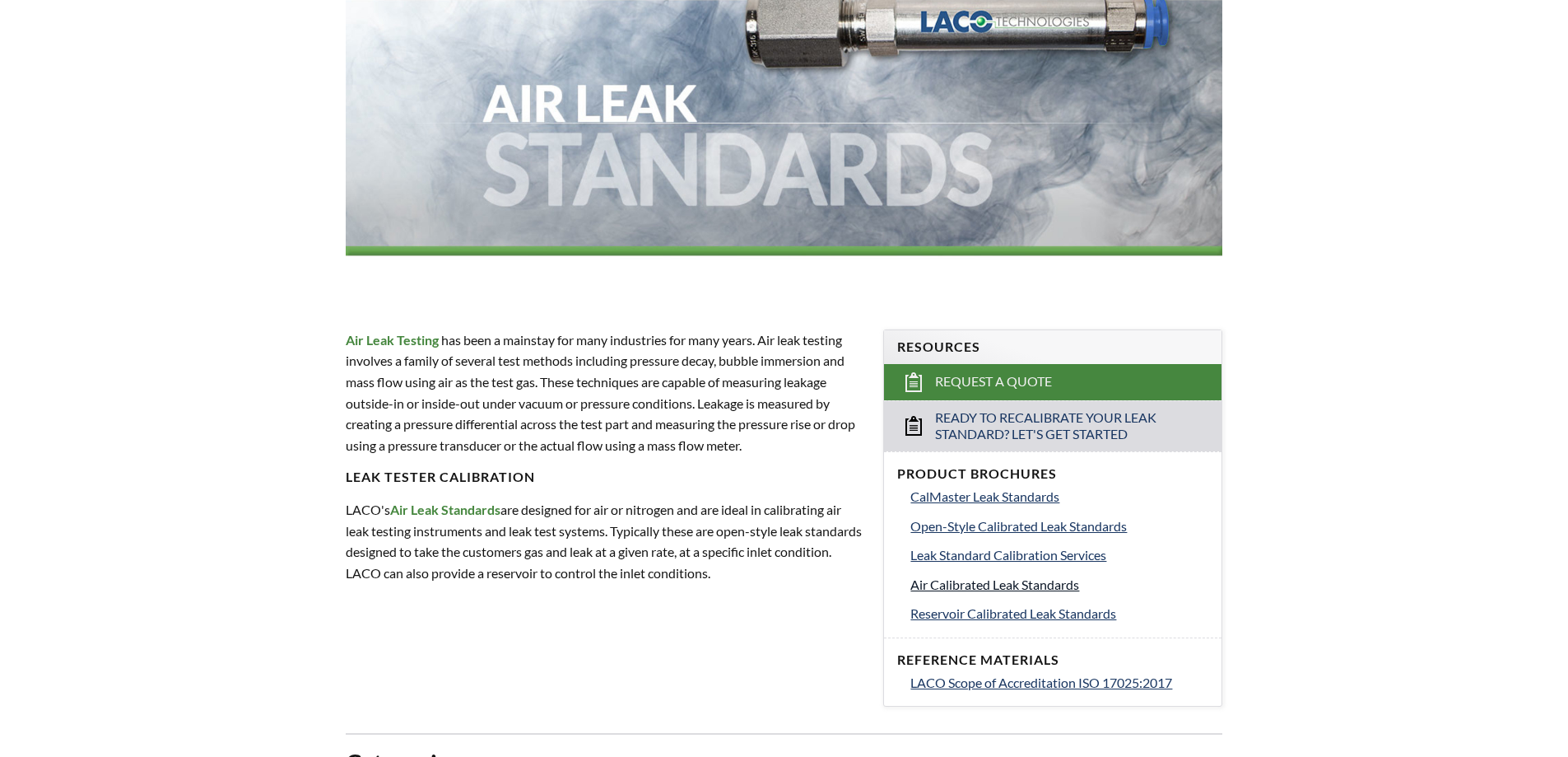
click at [1006, 592] on link "Air Calibrated Leak Standards" at bounding box center [1059, 585] width 298 height 22
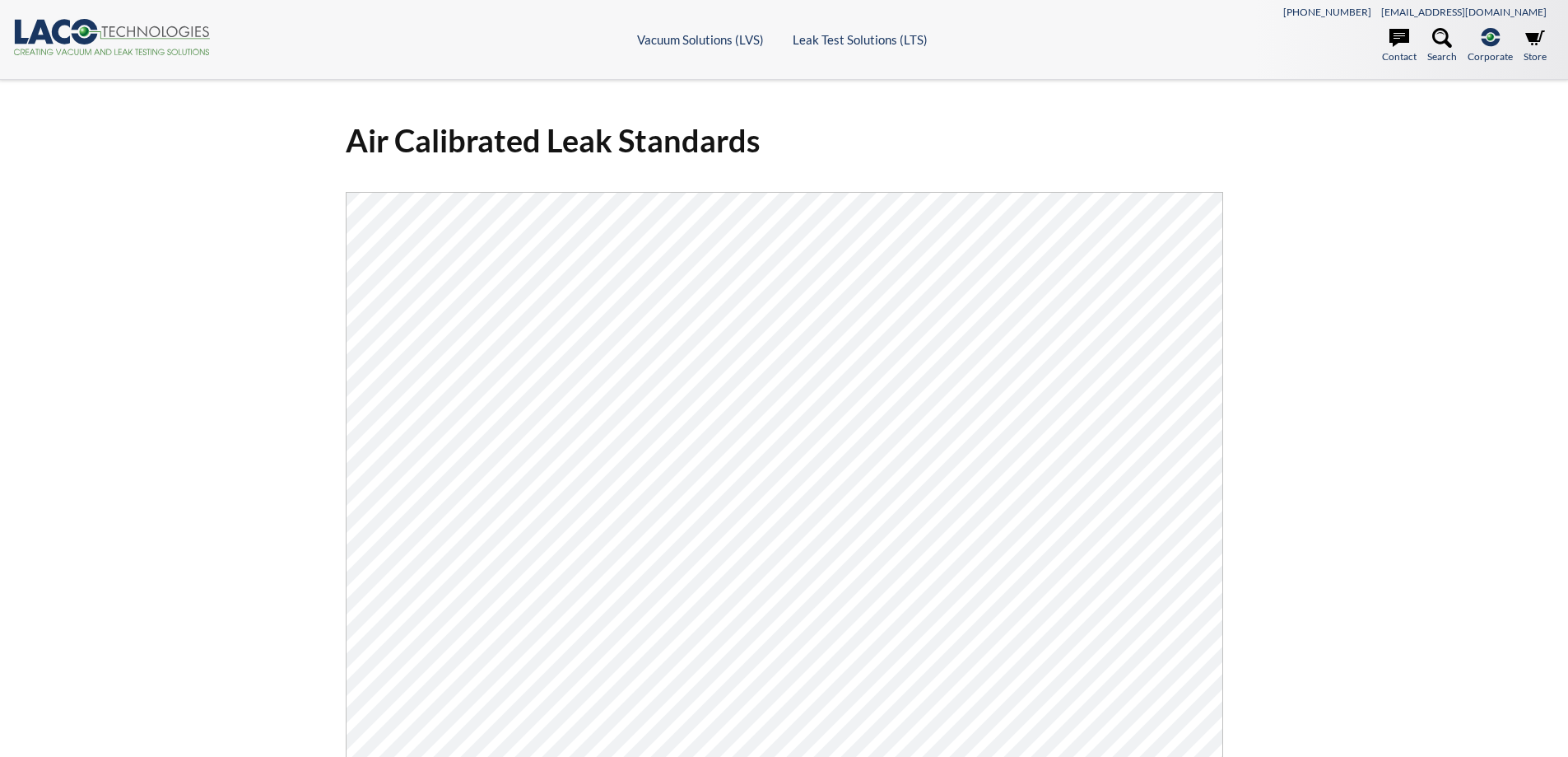
select select "Language Translate Widget"
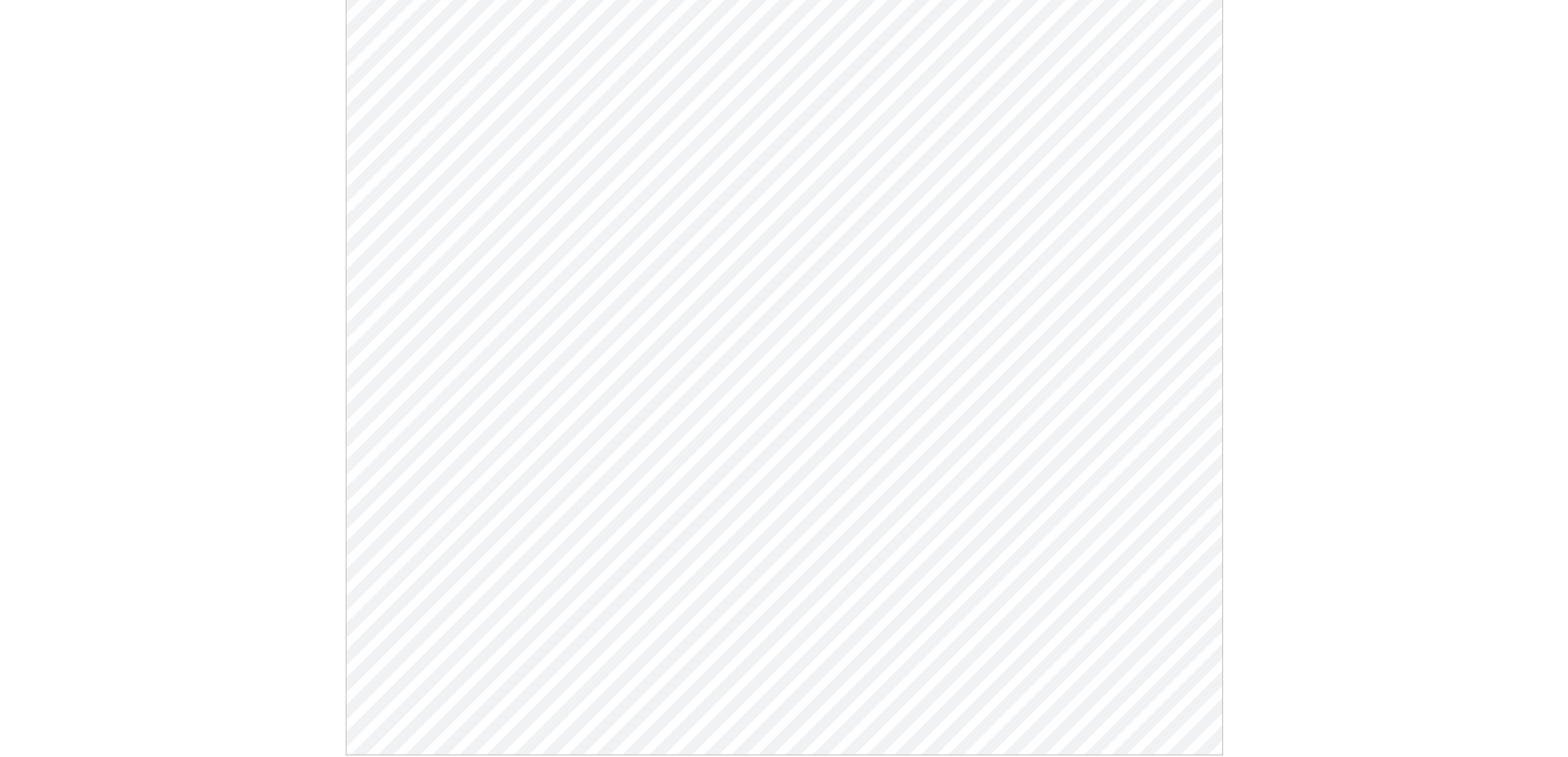
scroll to position [165, 0]
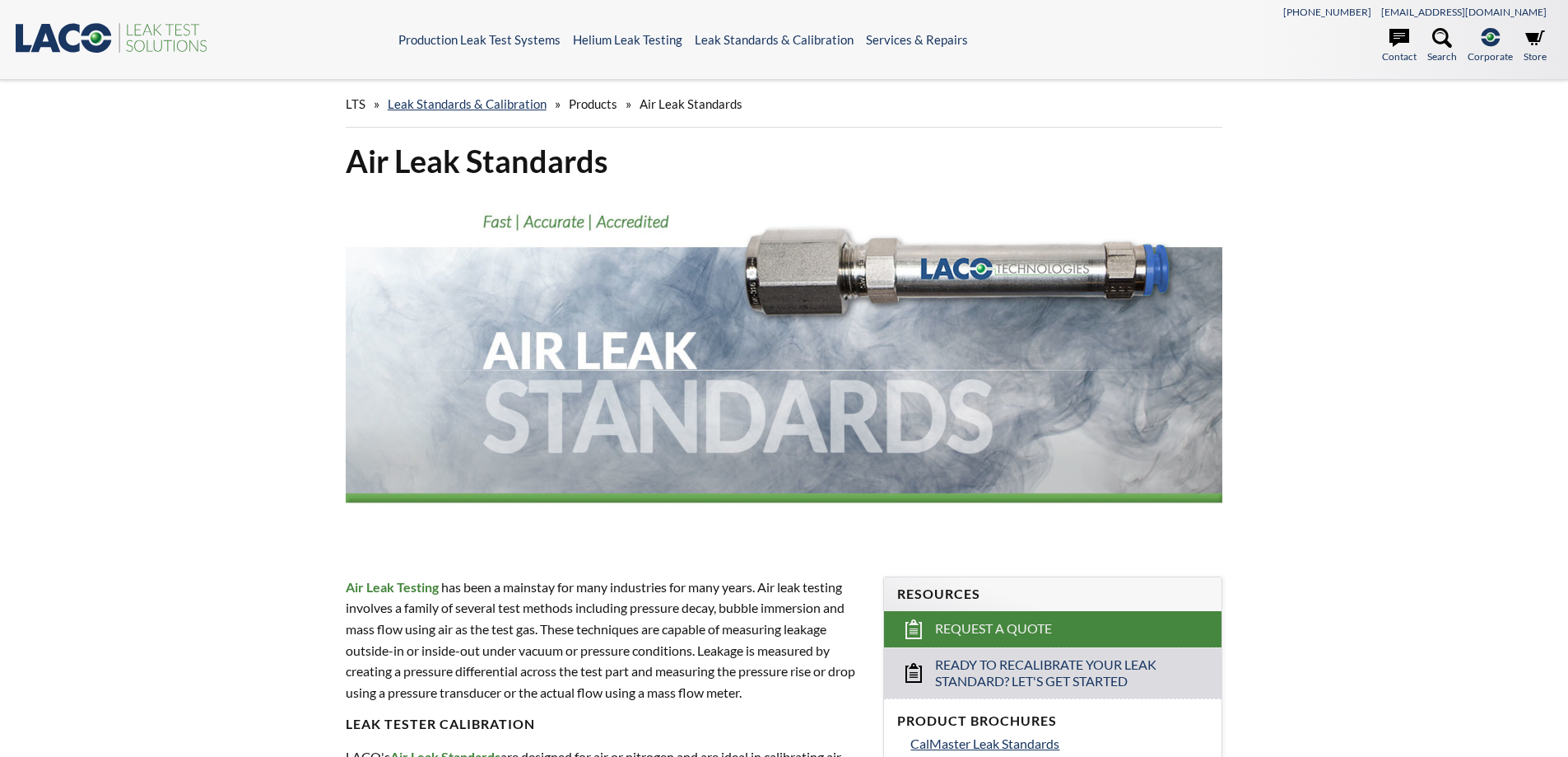
scroll to position [247, 0]
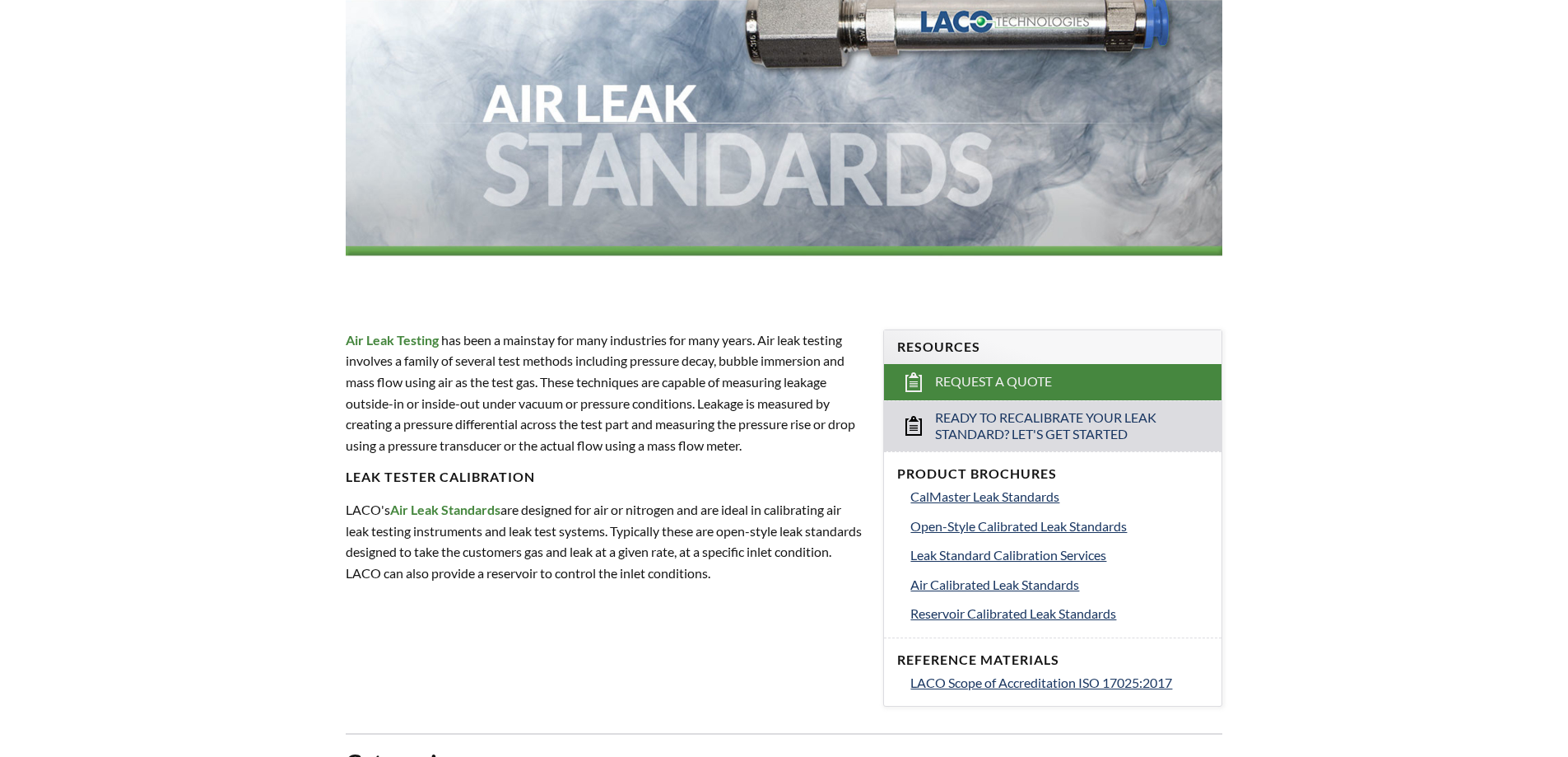
select select "Language Translate Widget"
click at [970, 527] on span "Open-Style Calibrated Leak Standards" at bounding box center [1018, 526] width 216 height 16
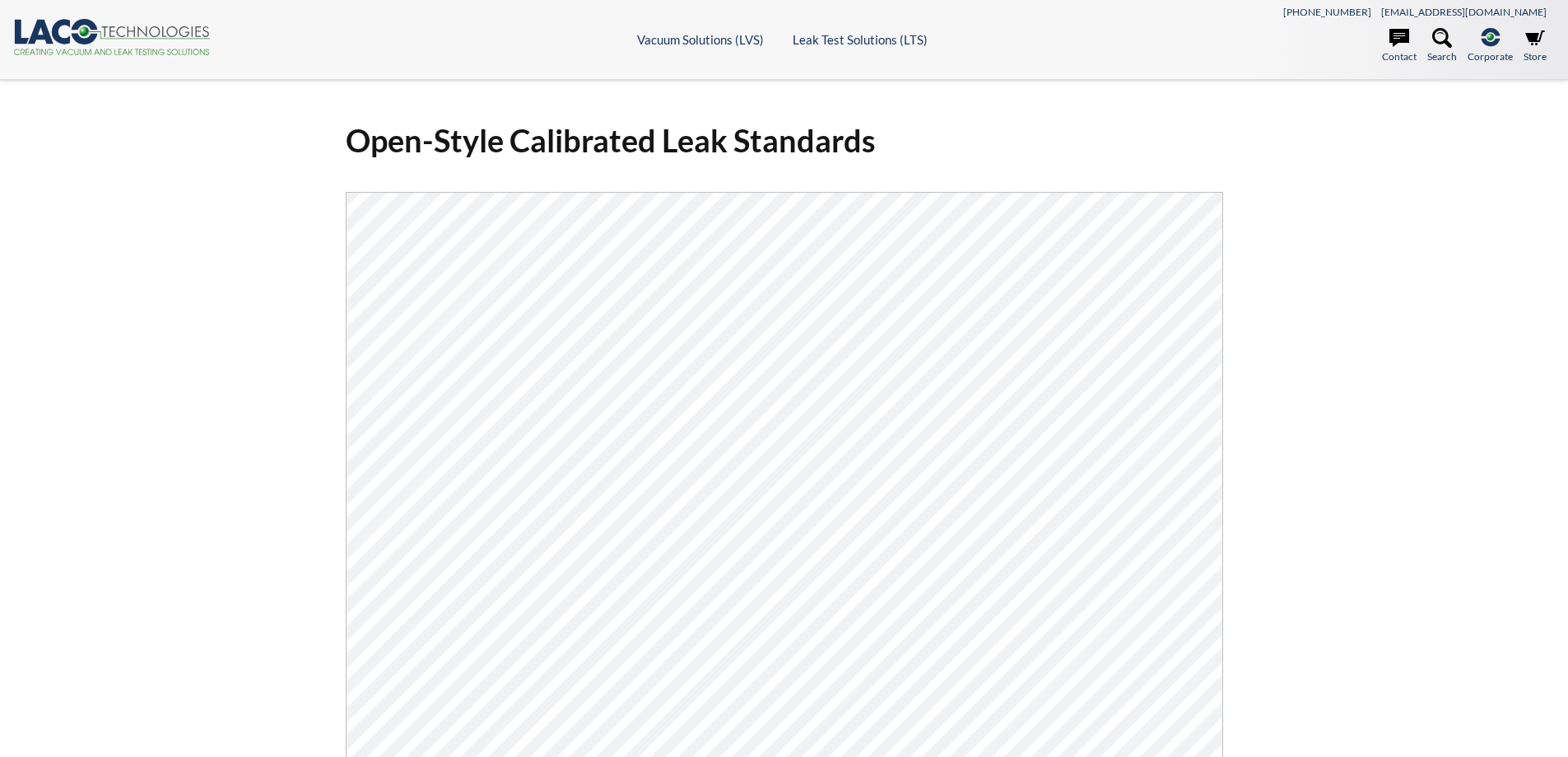
select select "Language Translate Widget"
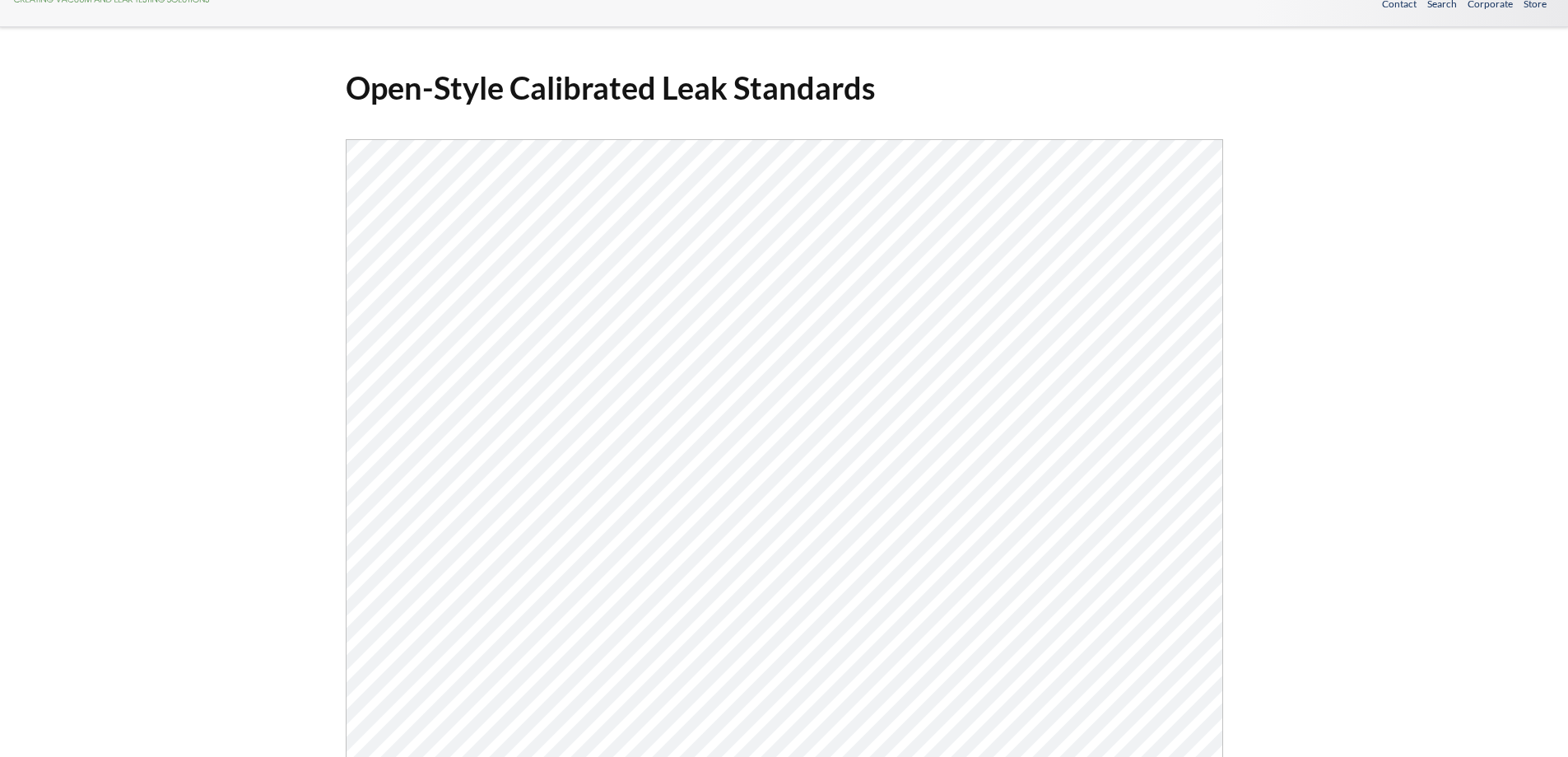
scroll to position [82, 0]
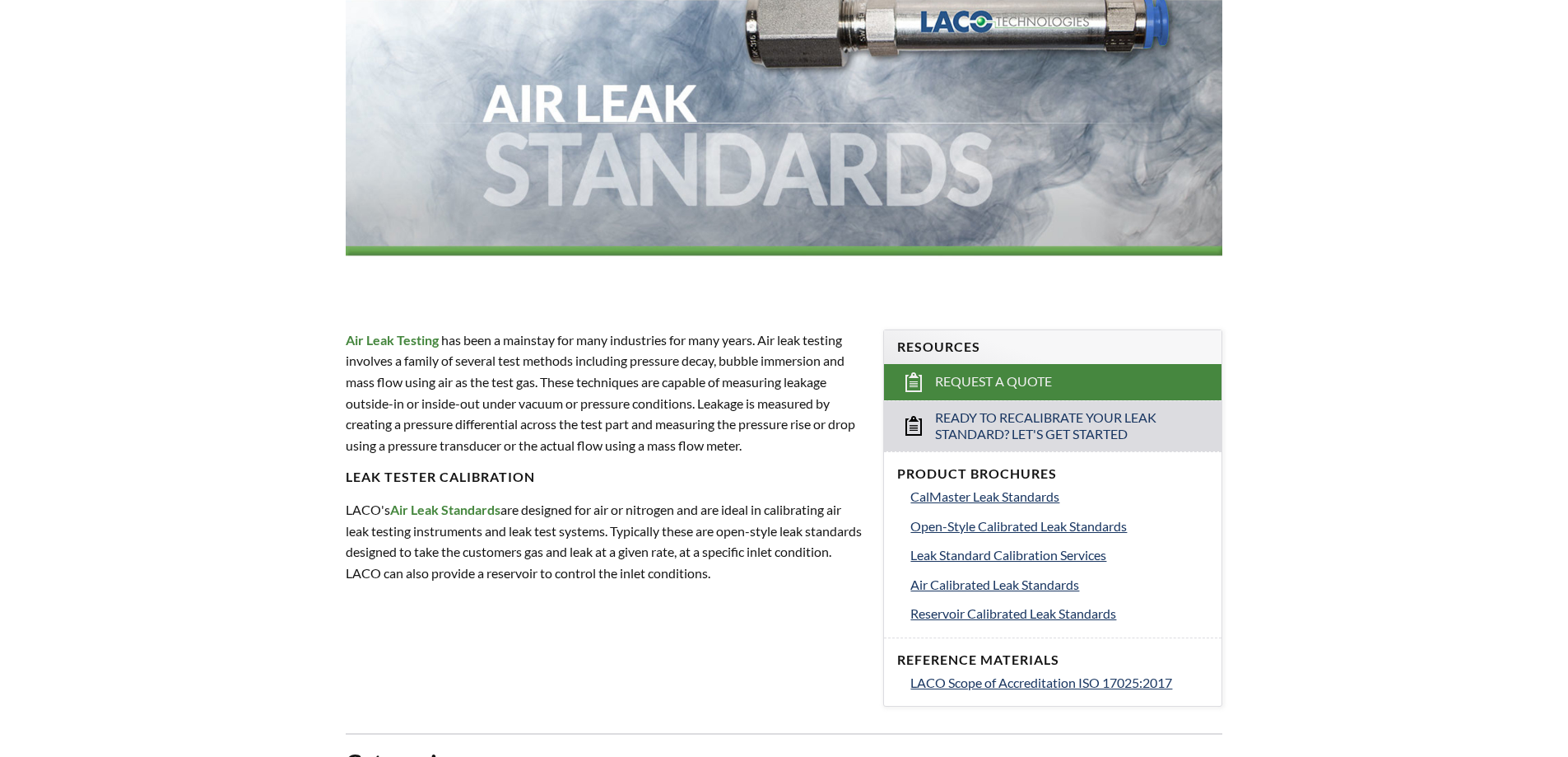
select select "Language Translate Widget"
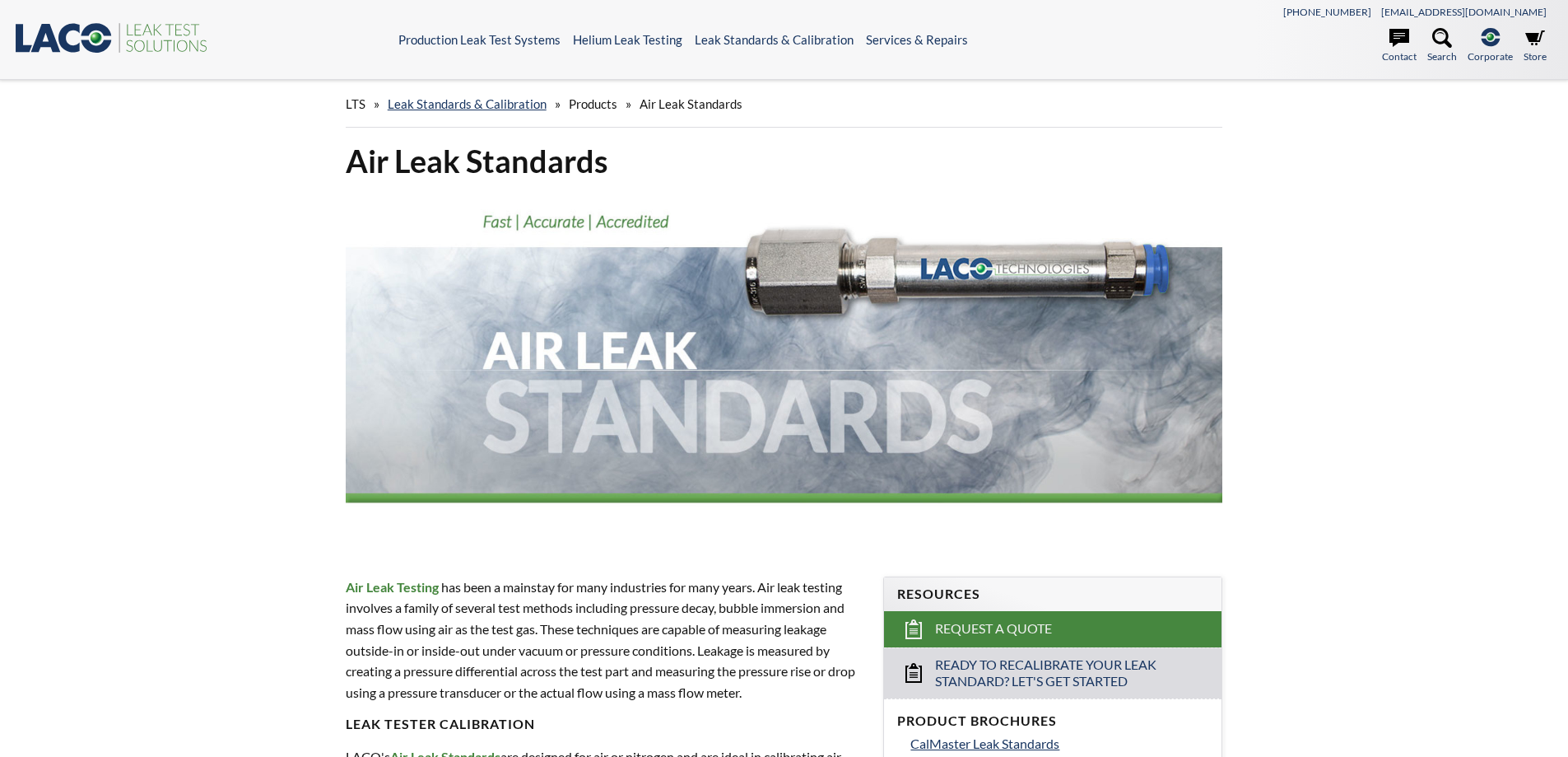
click at [763, 47] on header ".st0{fill:#193661;} .st1{fill:url(#SVGID_1_);} .st2{fill:#46883F;} .st3{fill:no…" at bounding box center [784, 40] width 1568 height 80
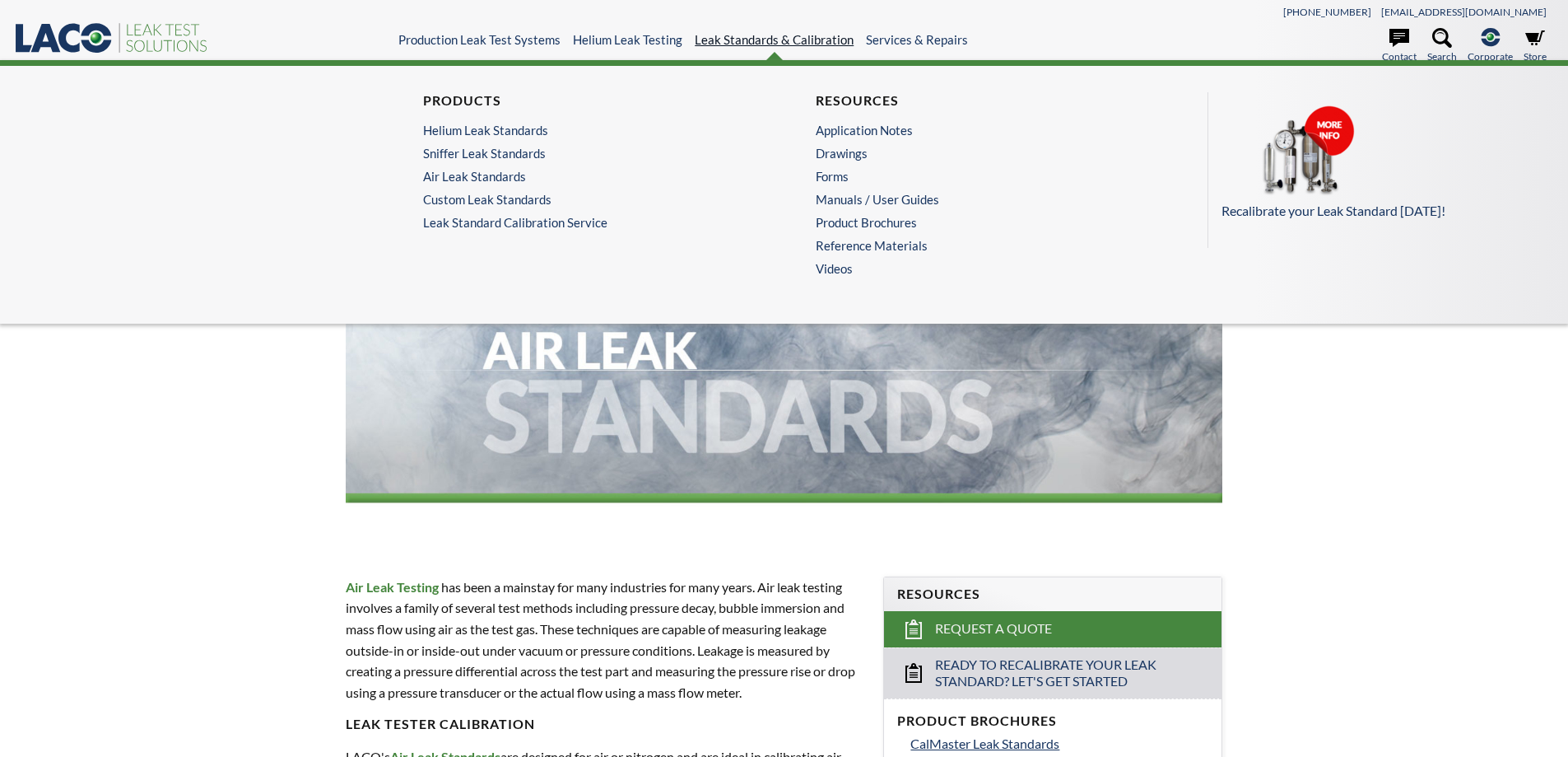
click at [768, 38] on link "Leak Standards & Calibration" at bounding box center [774, 39] width 159 height 15
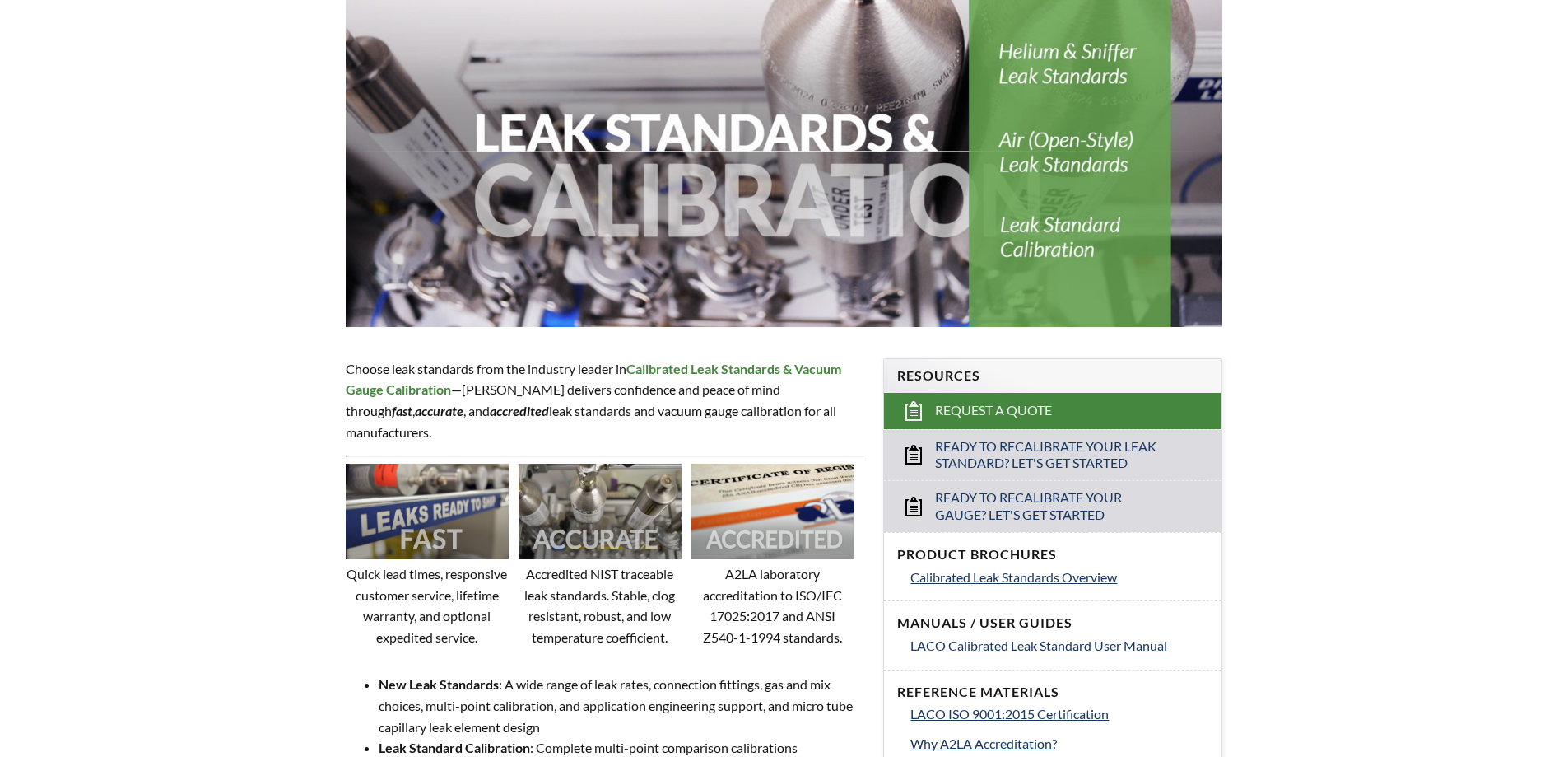
scroll to position [247, 0]
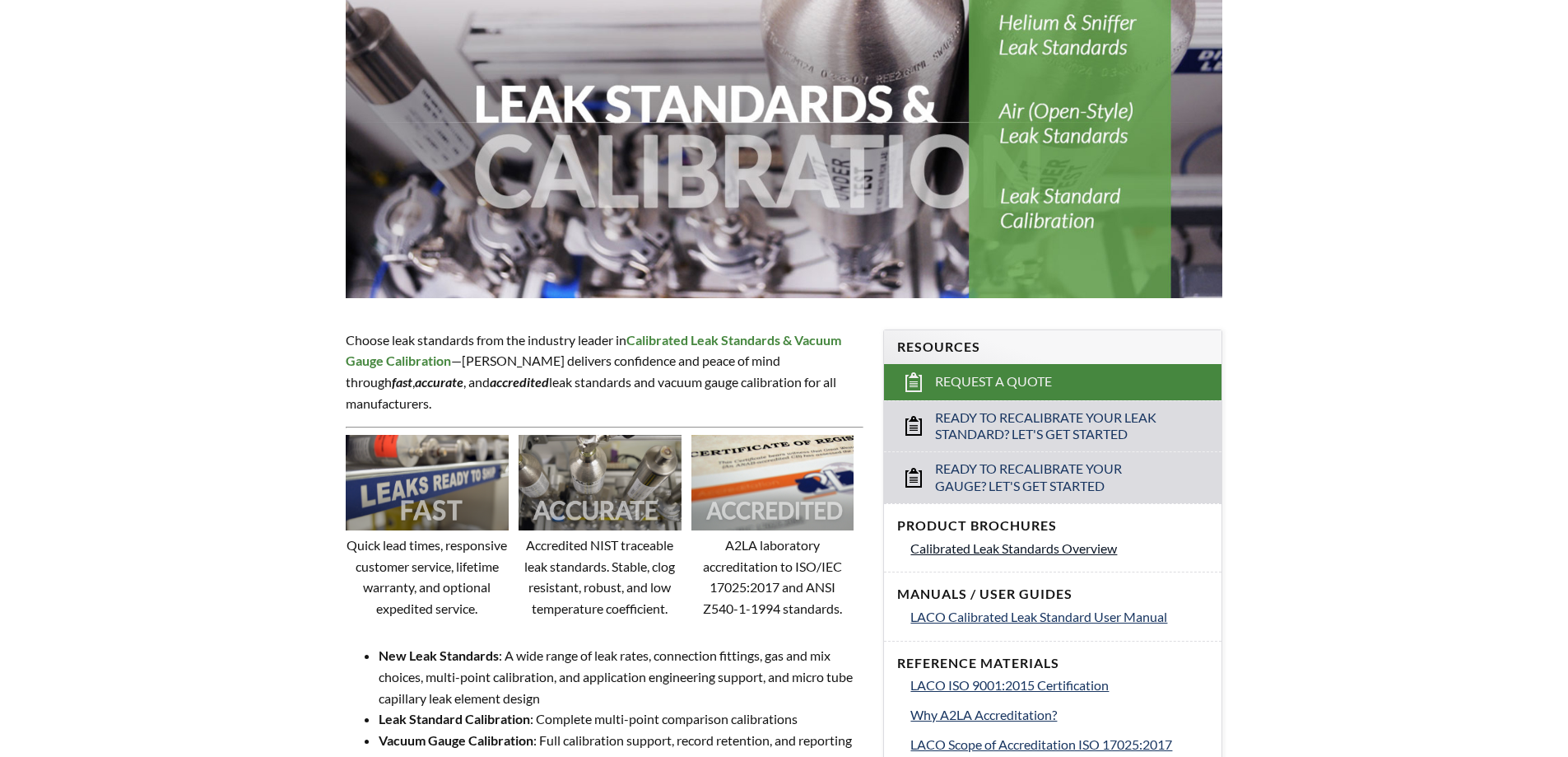
click at [1114, 548] on span "Calibrated Leak Standards Overview" at bounding box center [1014, 547] width 207 height 16
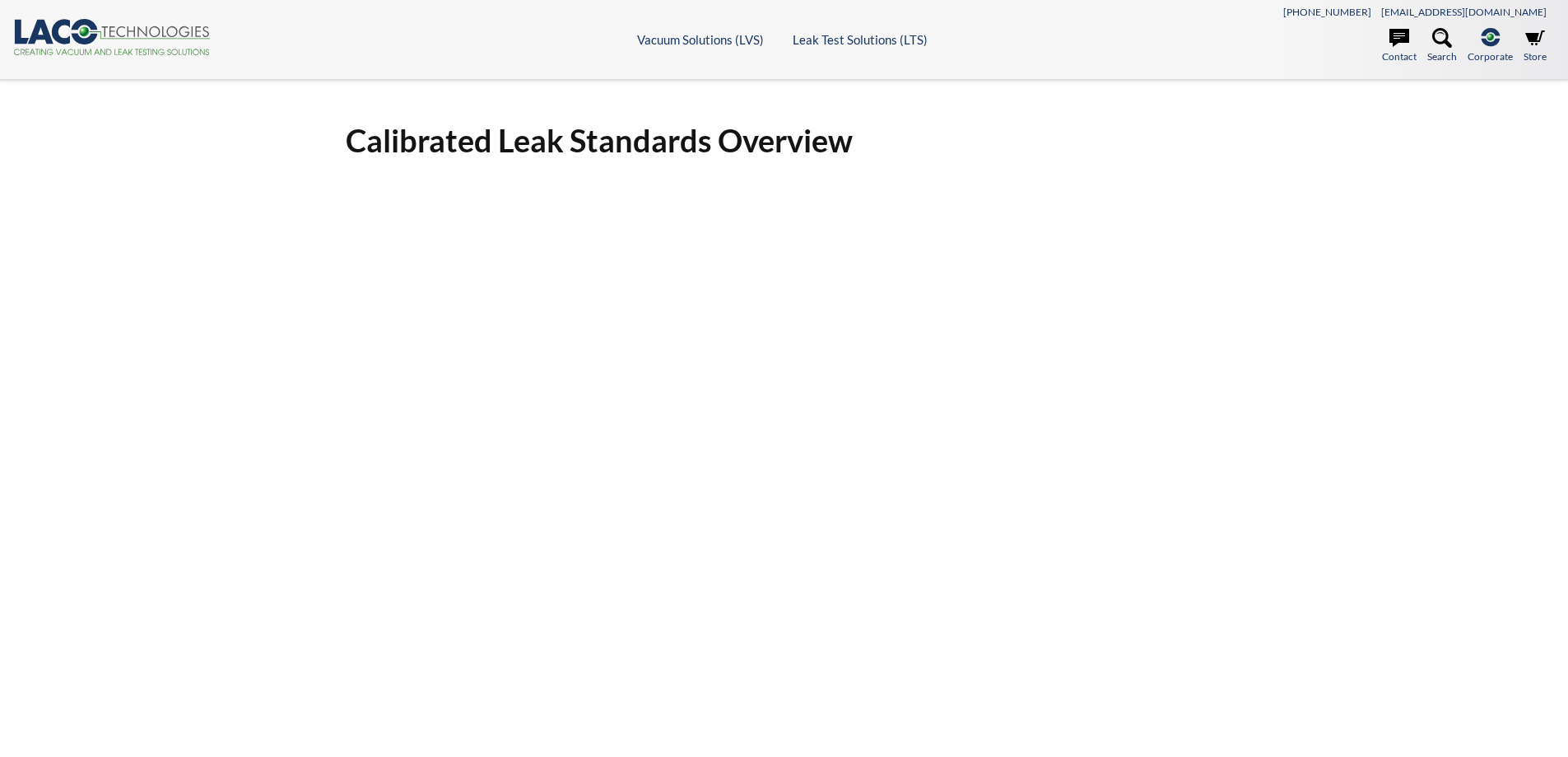
select select "Language Translate Widget"
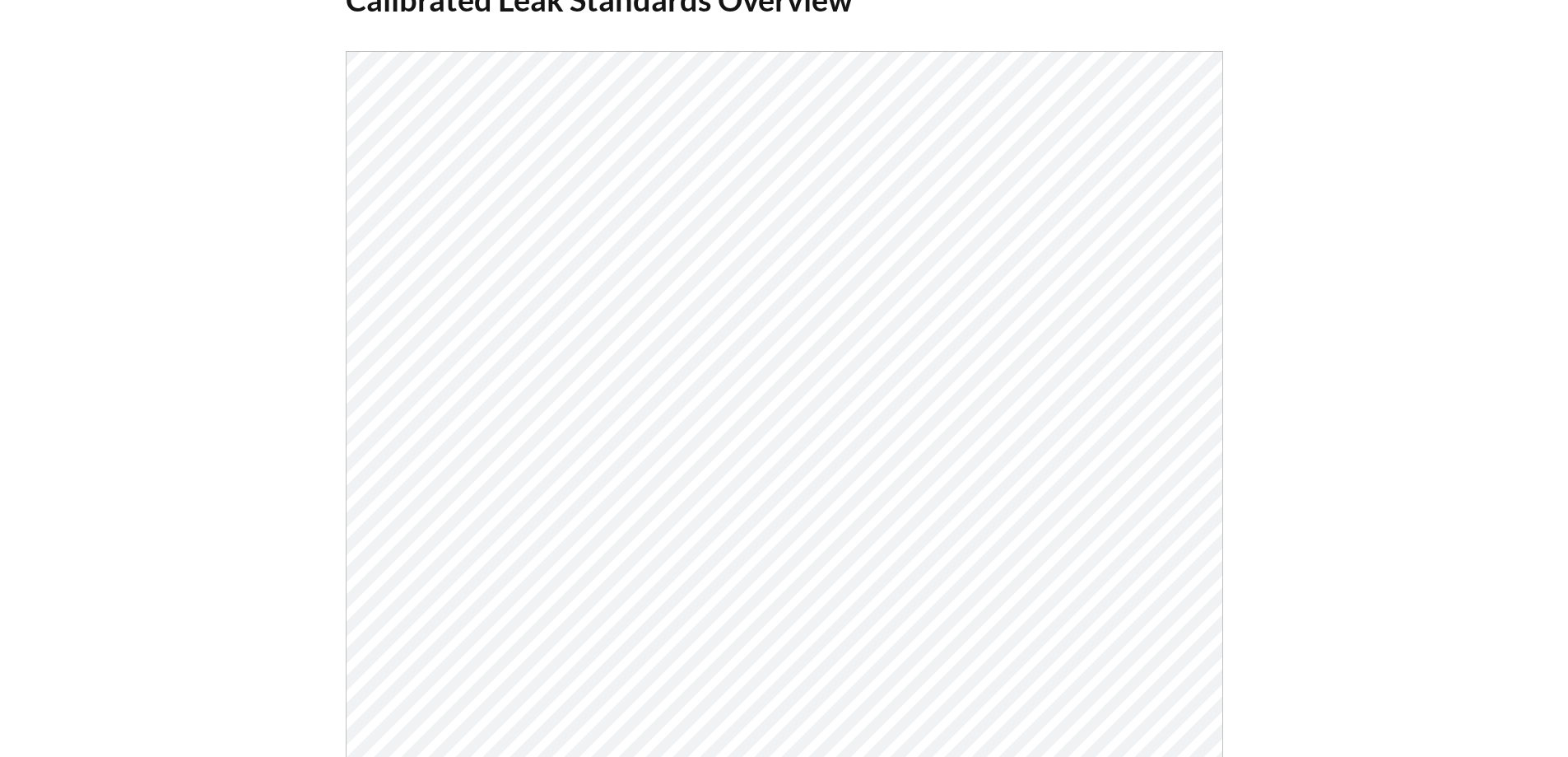
scroll to position [165, 0]
